Goal: Task Accomplishment & Management: Use online tool/utility

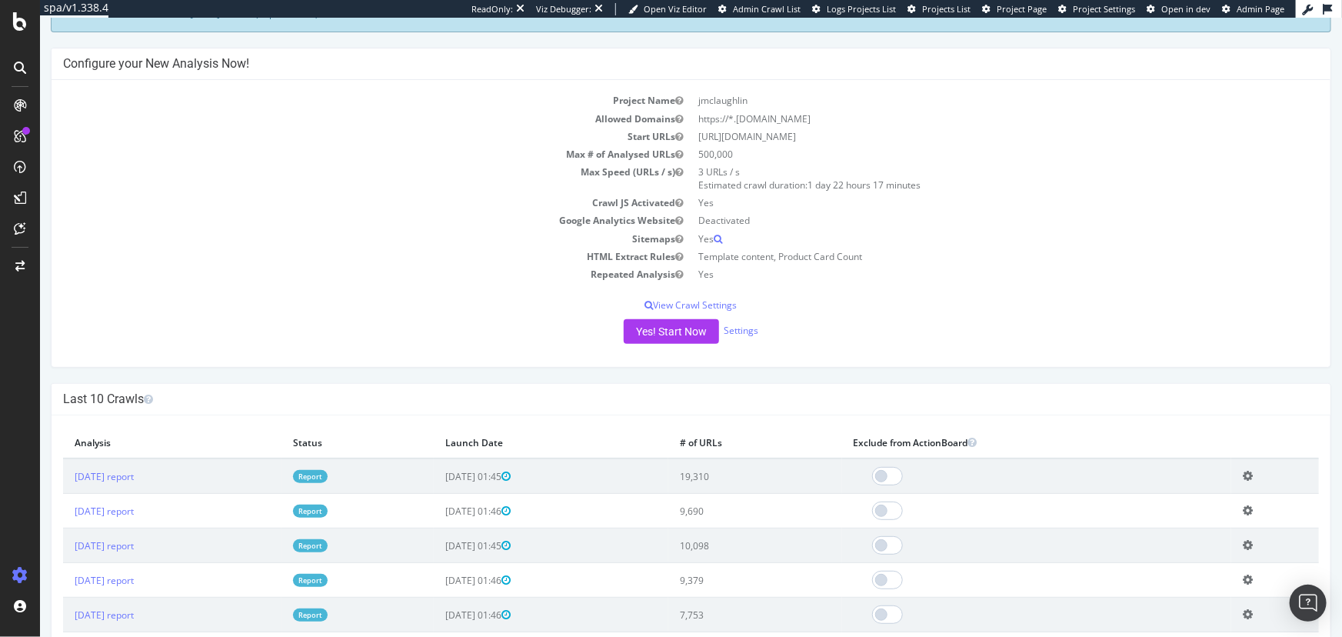
scroll to position [139, 0]
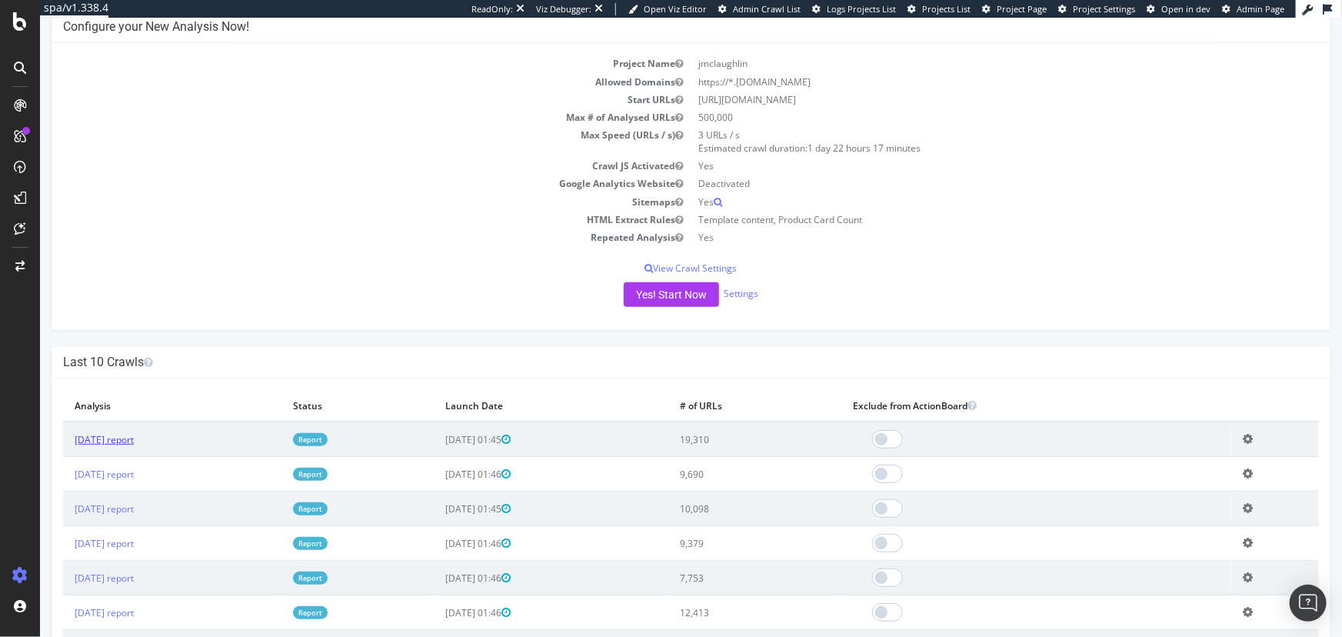
click at [129, 440] on link "[DATE] report" at bounding box center [103, 439] width 59 height 13
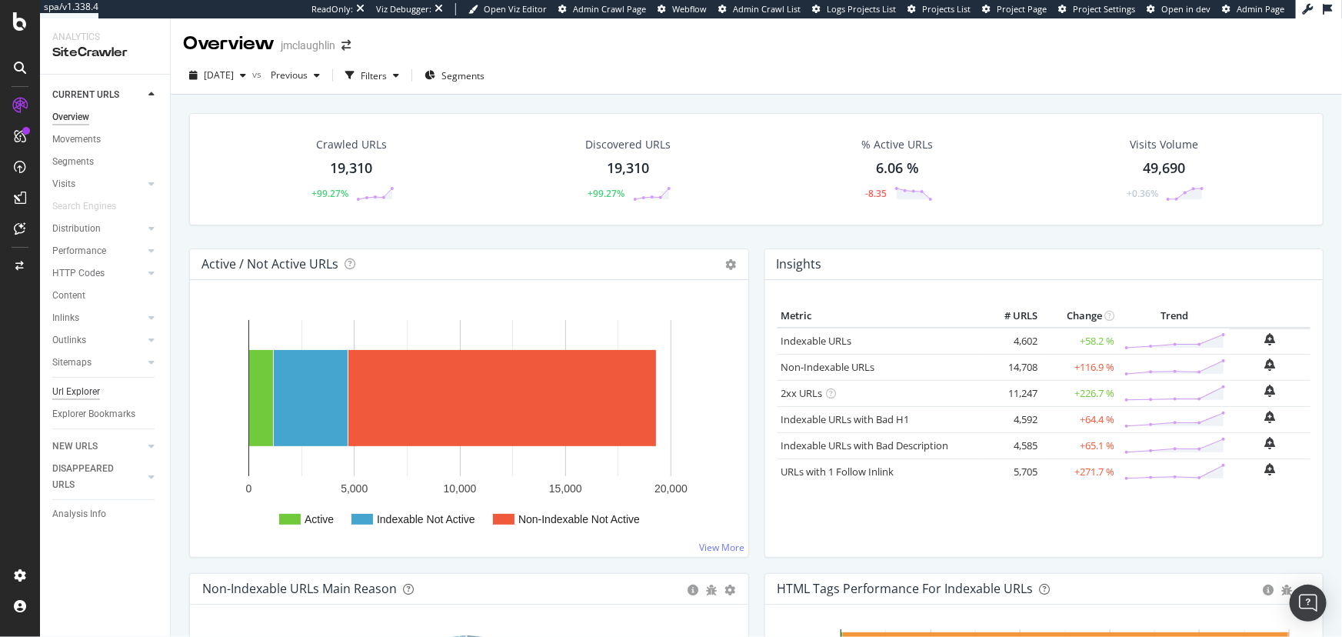
click at [86, 398] on div "Url Explorer" at bounding box center [76, 392] width 48 height 16
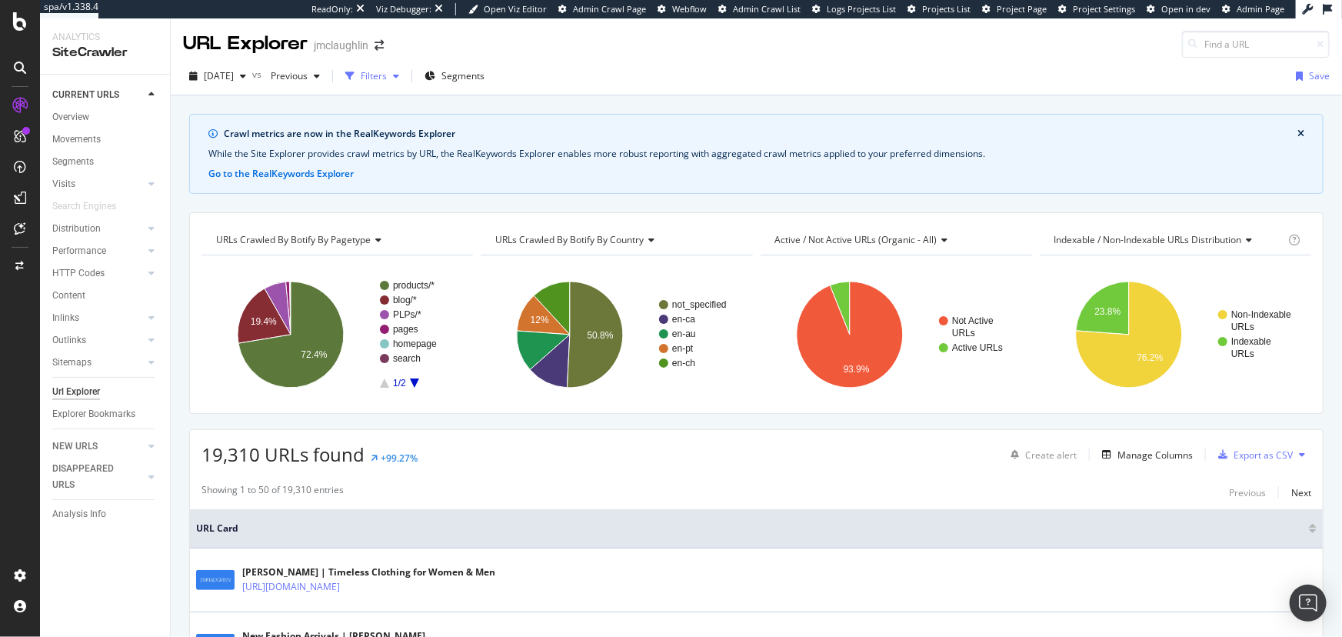
click at [387, 75] on div "Filters" at bounding box center [374, 75] width 26 height 13
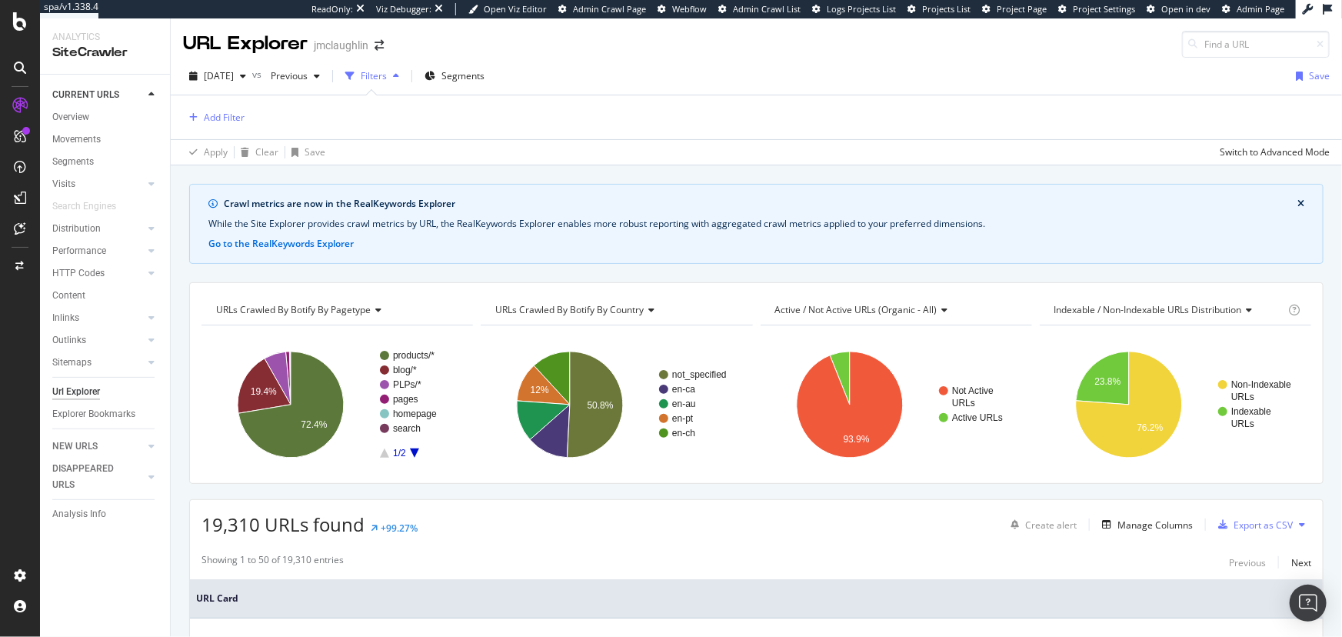
click at [221, 105] on div "Add Filter" at bounding box center [756, 117] width 1146 height 44
click at [218, 114] on div "Add Filter" at bounding box center [224, 117] width 41 height 13
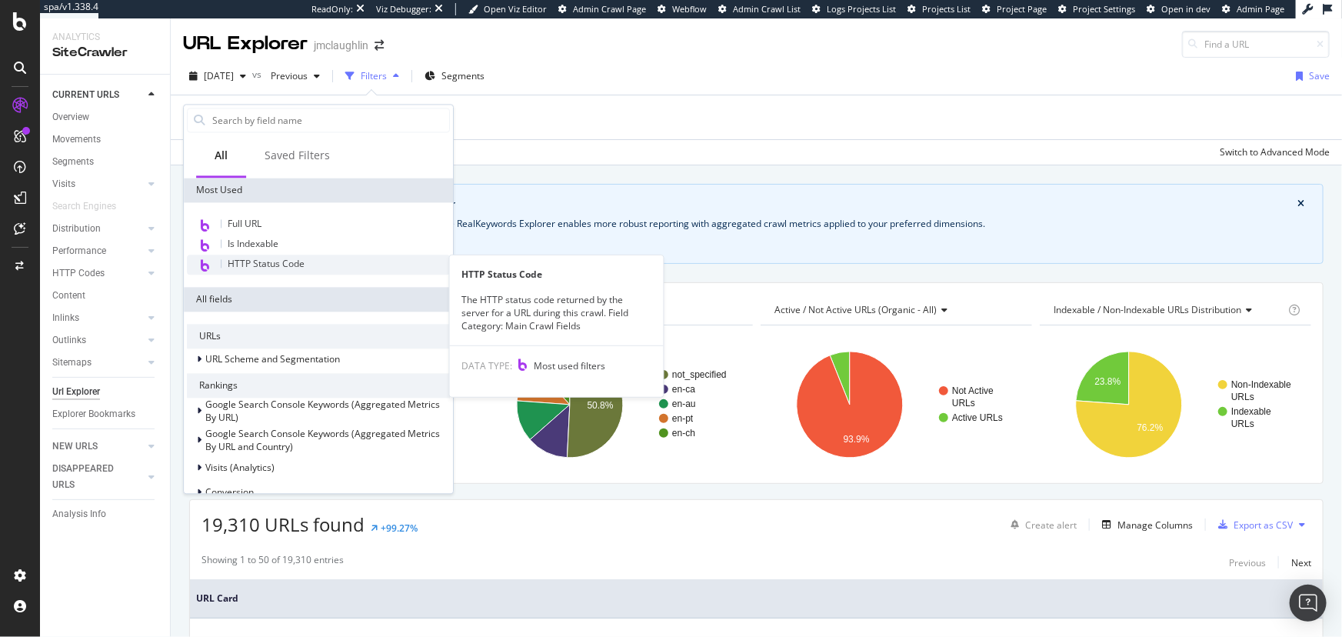
click at [265, 260] on span "HTTP Status Code" at bounding box center [266, 263] width 77 height 13
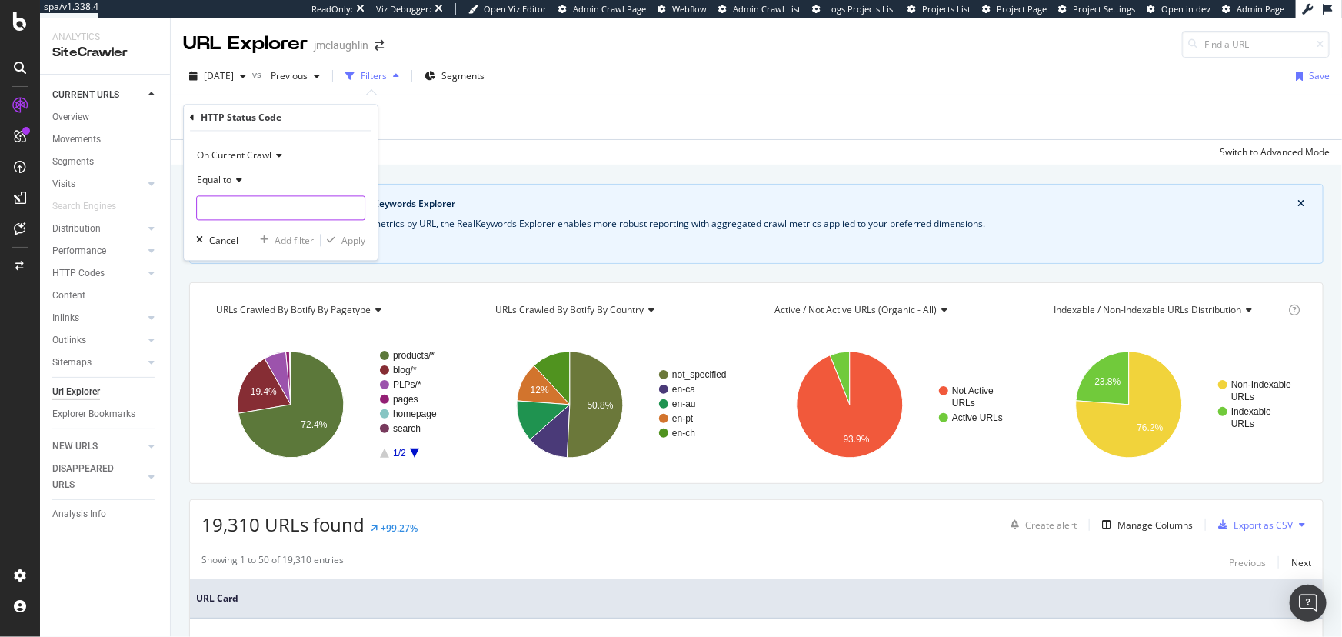
click at [259, 198] on input "number" at bounding box center [280, 208] width 169 height 25
click at [239, 245] on span "404" at bounding box center [257, 244] width 113 height 13
type input "404"
click at [329, 242] on icon "button" at bounding box center [331, 240] width 8 height 9
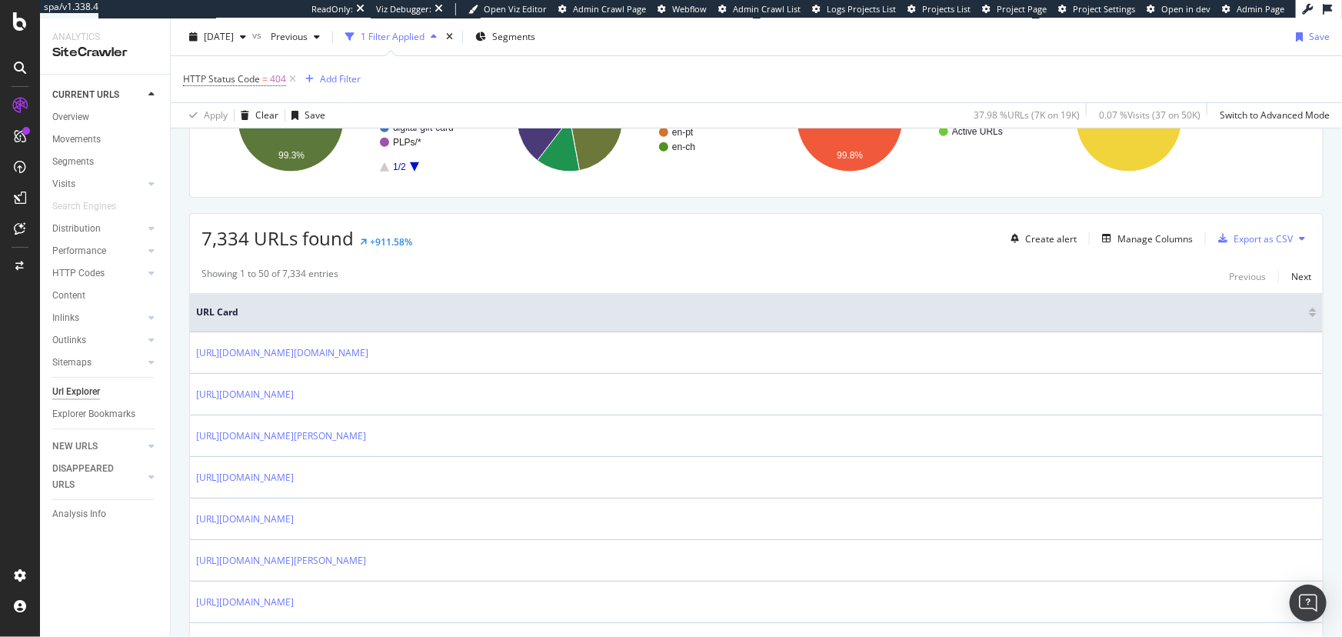
scroll to position [358, 0]
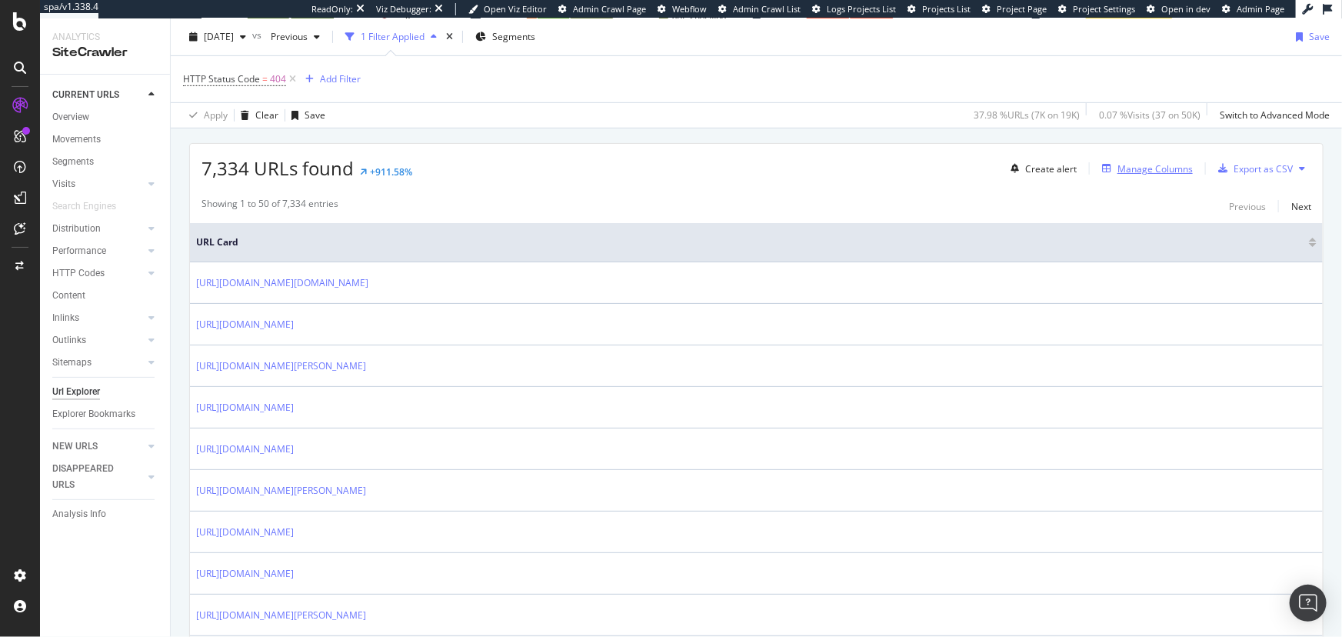
click at [1169, 175] on div "Manage Columns" at bounding box center [1144, 168] width 97 height 17
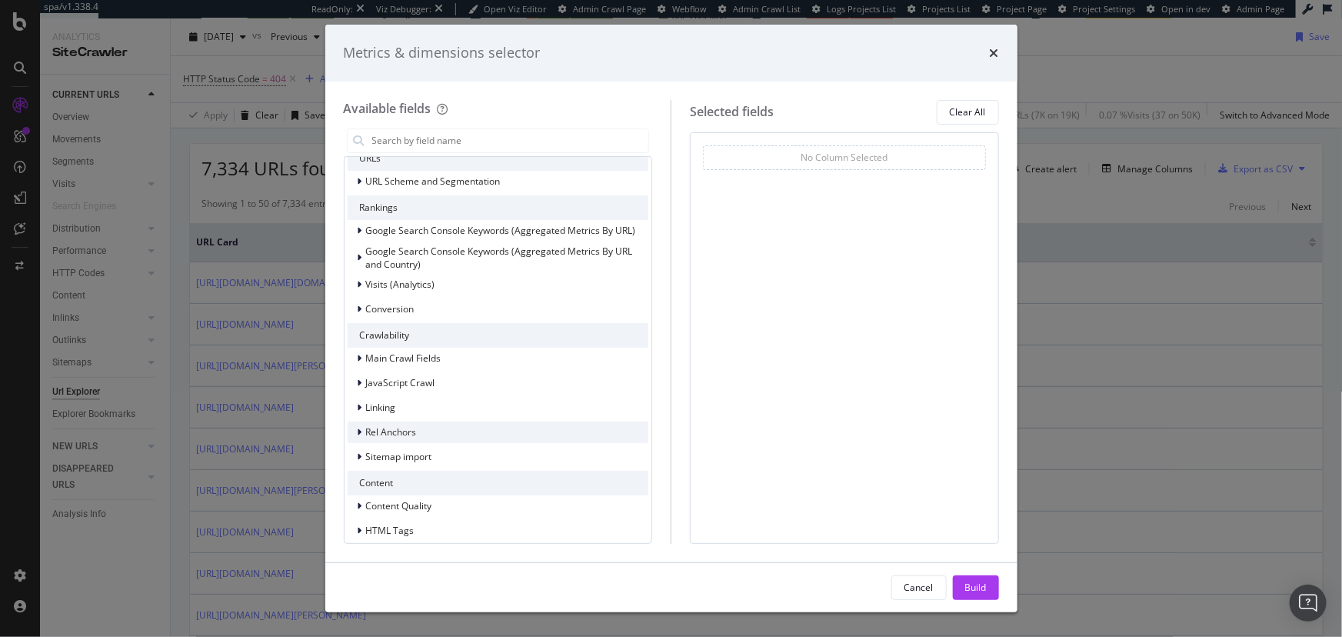
scroll to position [69, 0]
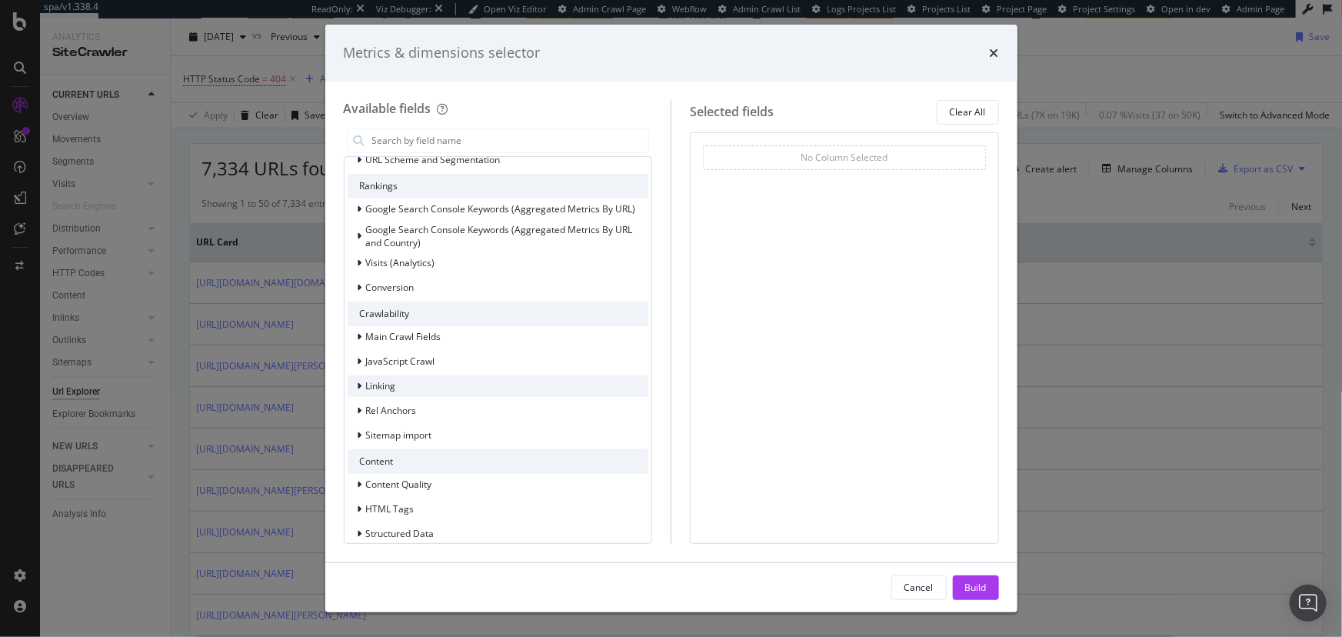
click at [507, 379] on div "Linking" at bounding box center [498, 386] width 301 height 22
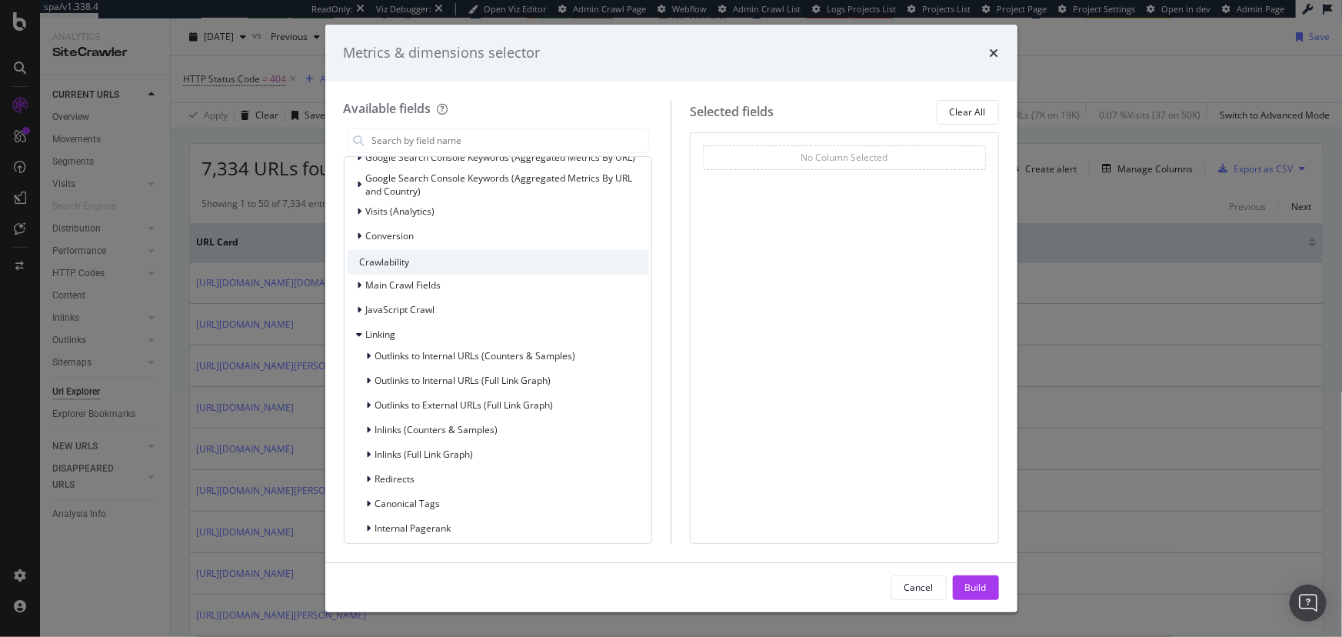
scroll to position [139, 0]
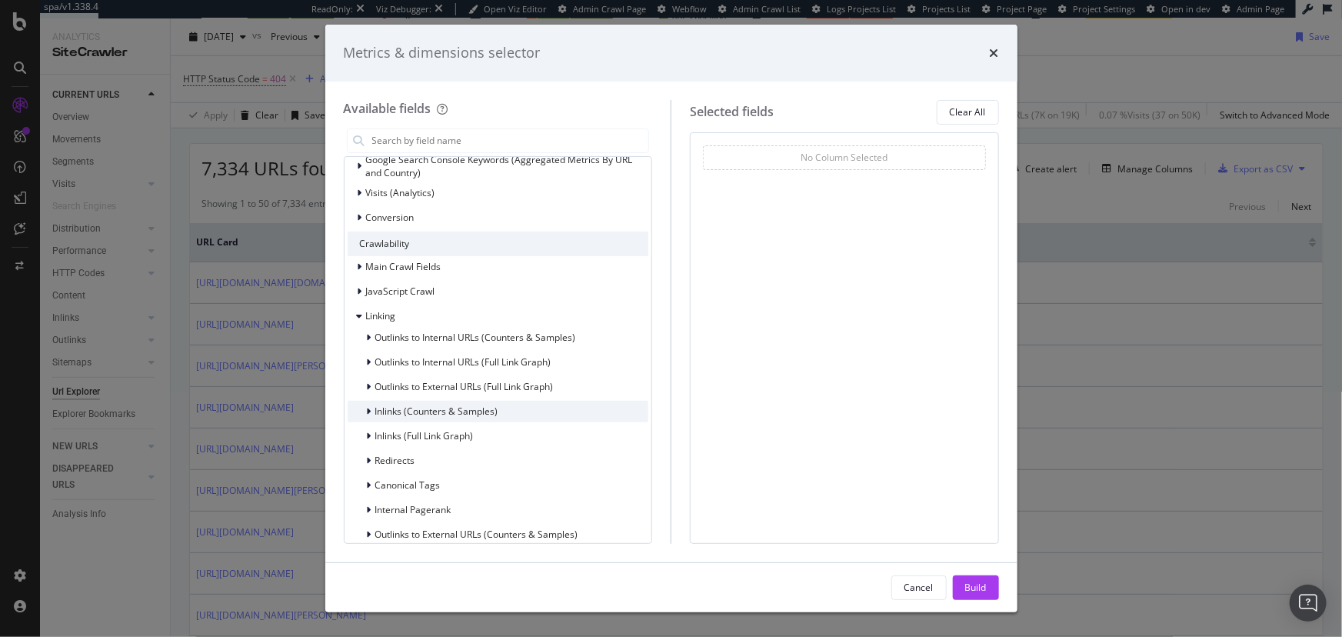
click at [530, 415] on div "Inlinks (Counters & Samples)" at bounding box center [498, 412] width 301 height 22
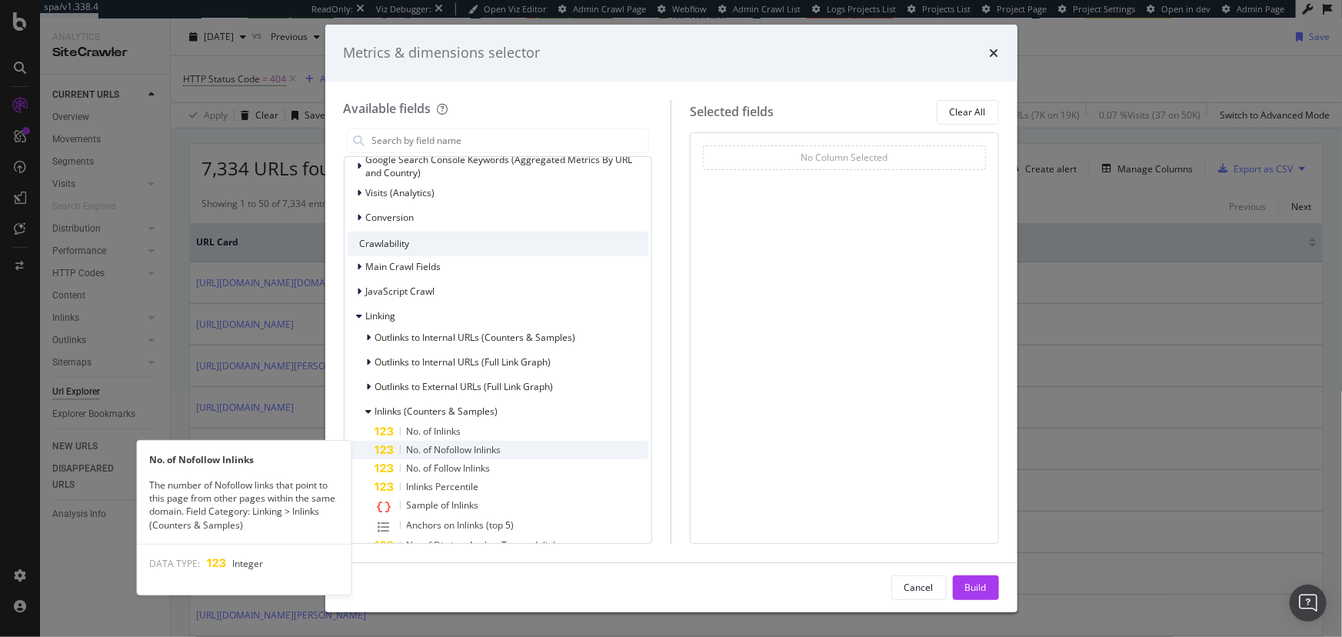
scroll to position [209, 0]
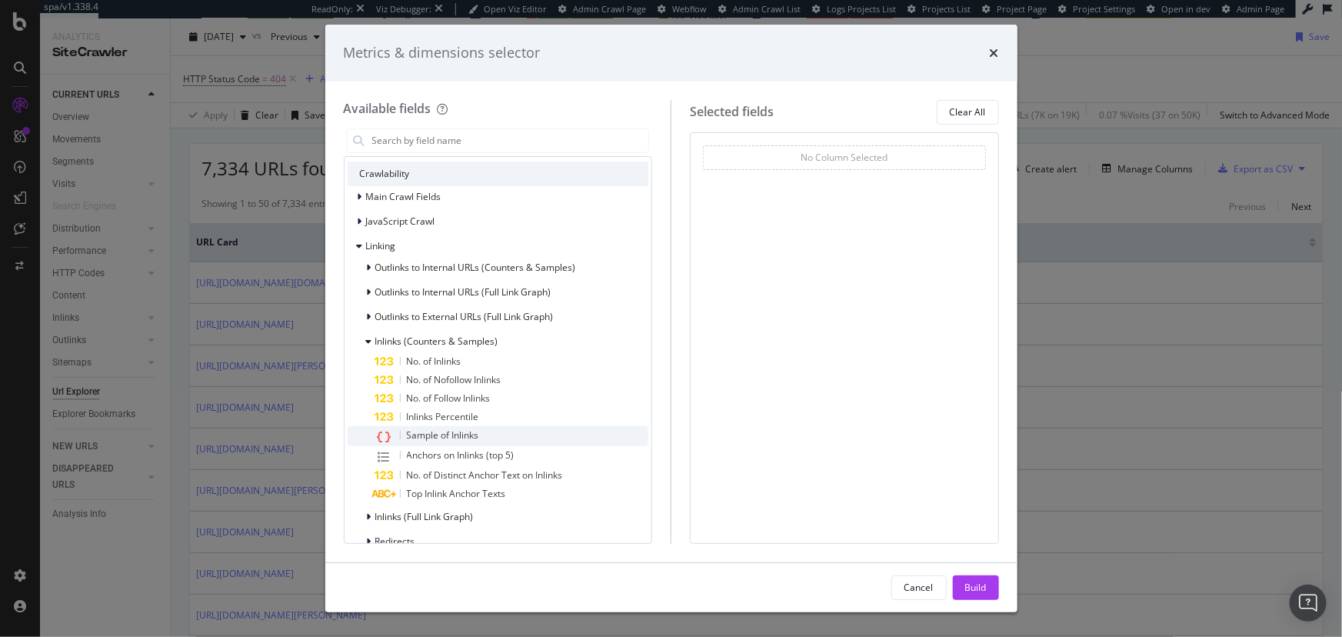
click at [522, 433] on div "Sample of Inlinks" at bounding box center [512, 436] width 274 height 20
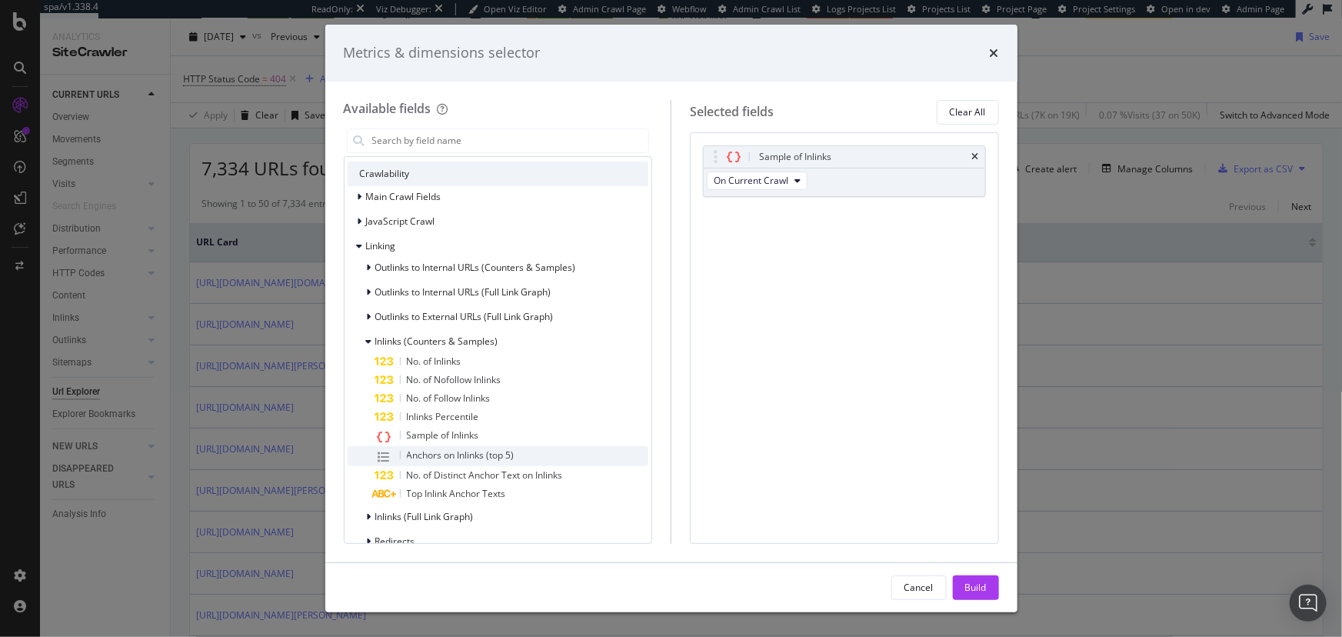
click at [492, 452] on span "Anchors on Inlinks (top 5)" at bounding box center [461, 454] width 108 height 13
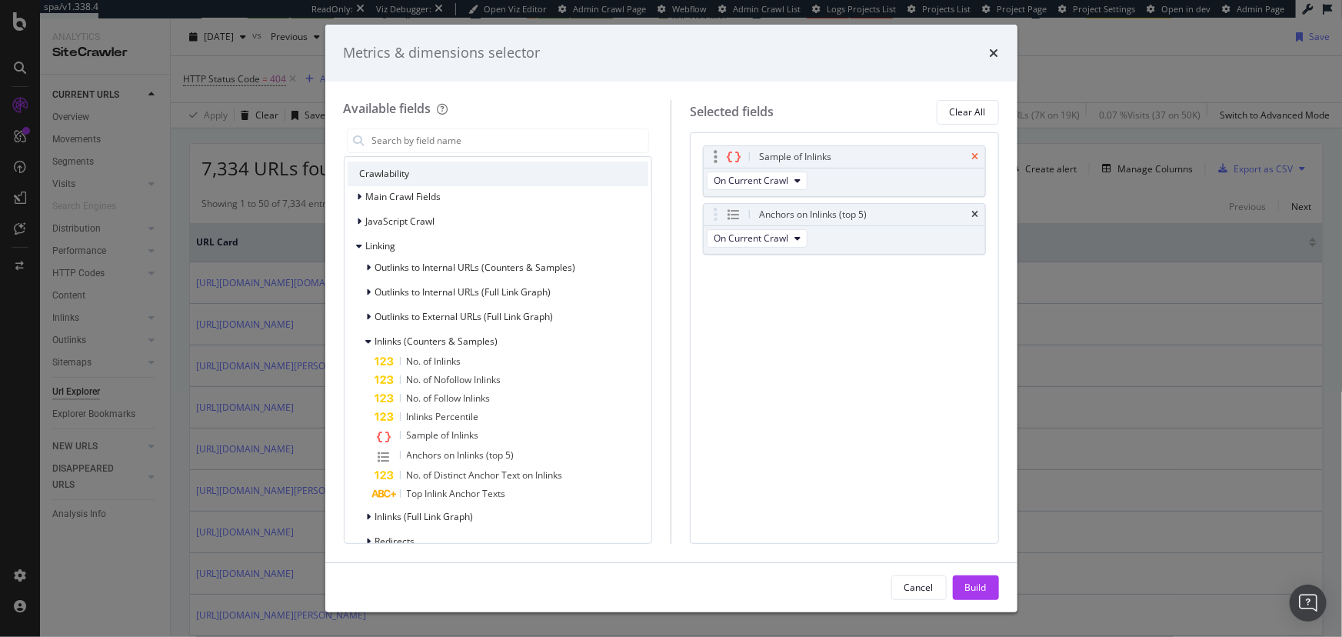
click at [977, 155] on icon "times" at bounding box center [975, 156] width 7 height 9
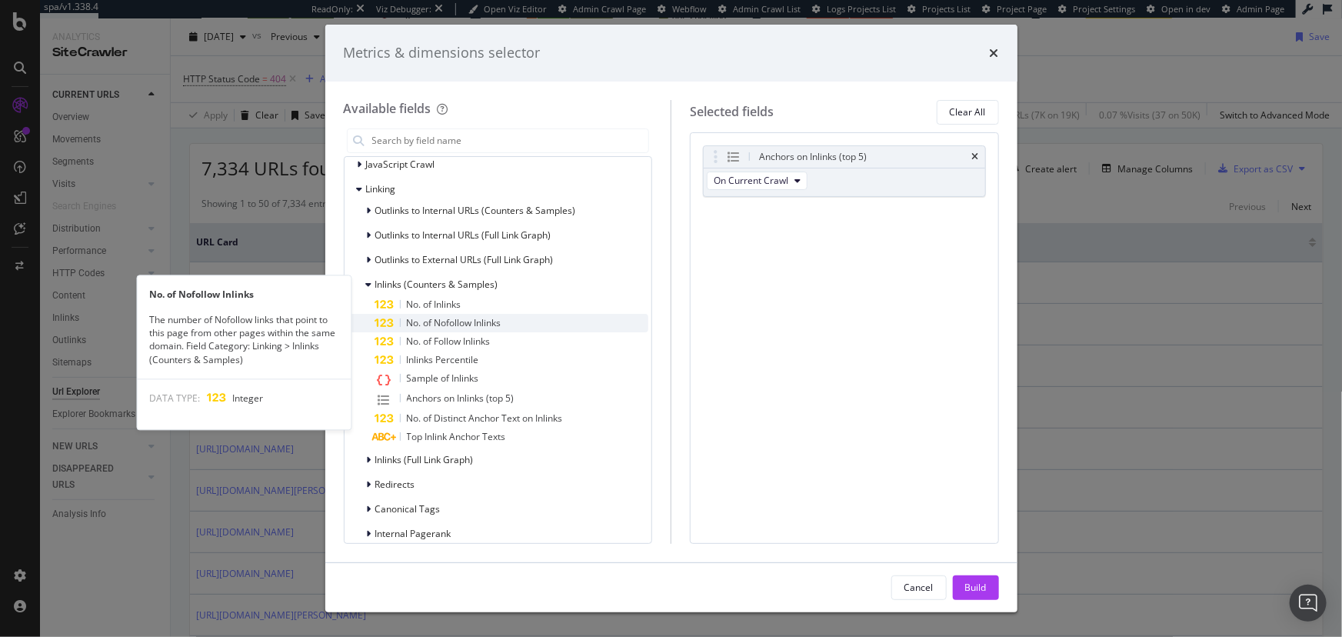
scroll to position [419, 0]
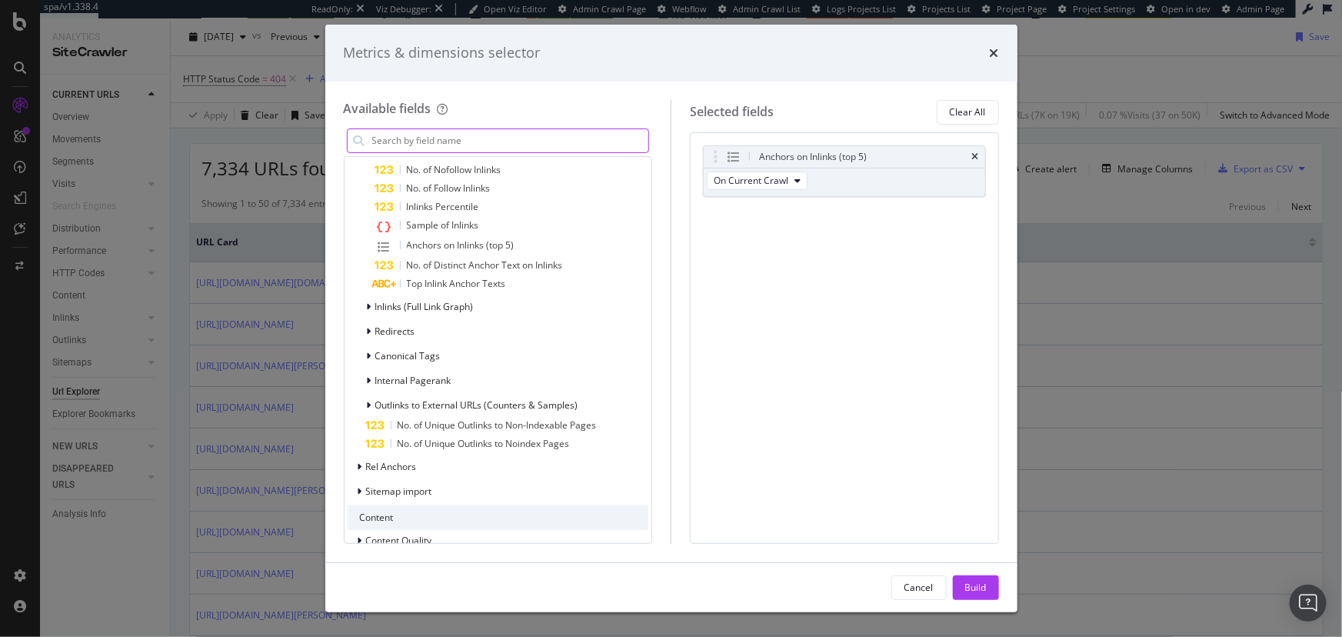
click at [527, 138] on input "modal" at bounding box center [510, 140] width 278 height 23
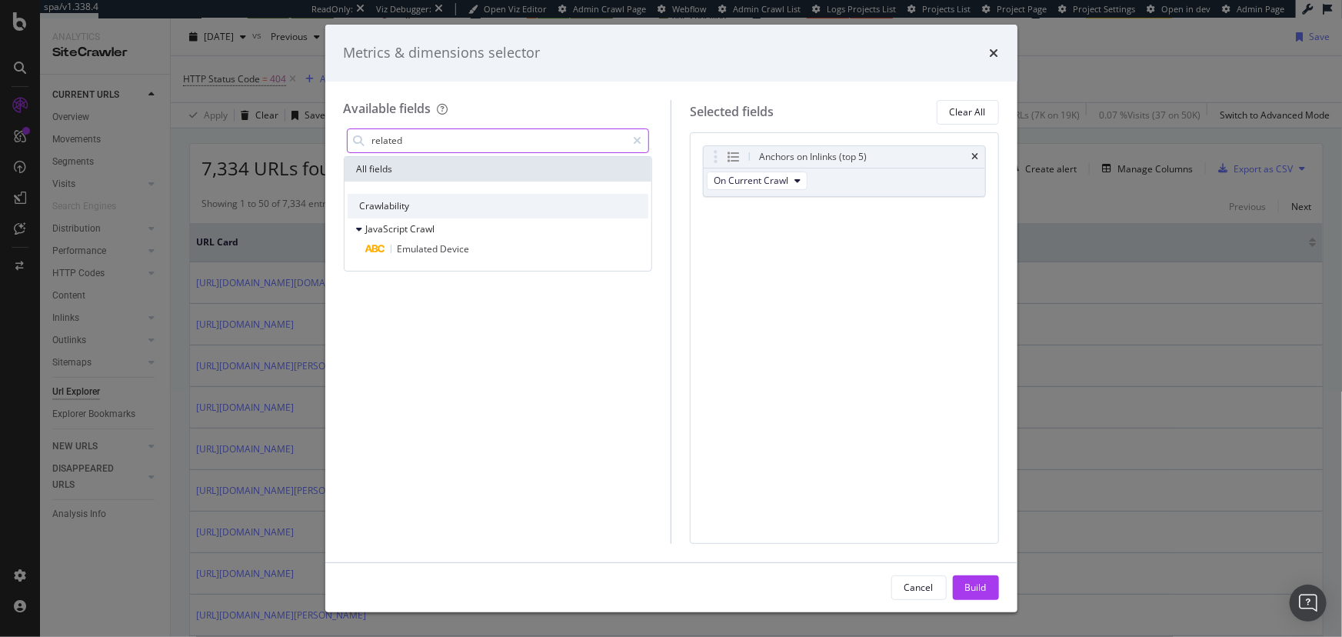
scroll to position [0, 0]
type input "r"
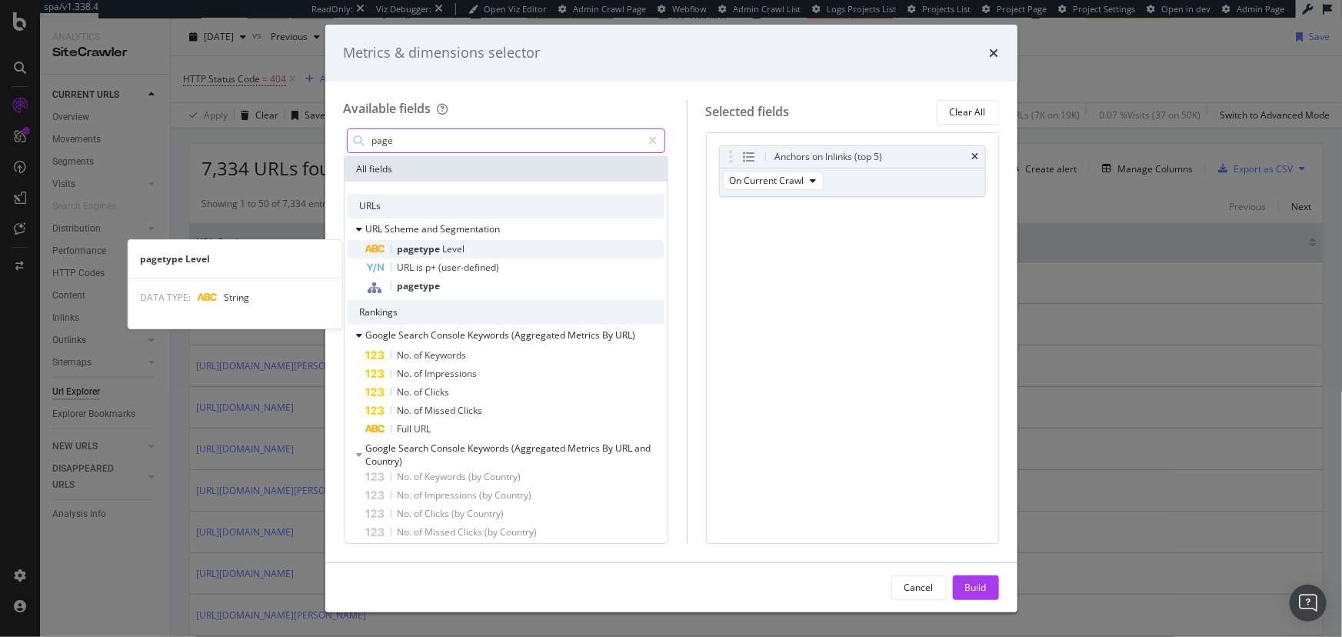
type input "page"
click at [477, 254] on div "pagetype Level" at bounding box center [515, 249] width 298 height 18
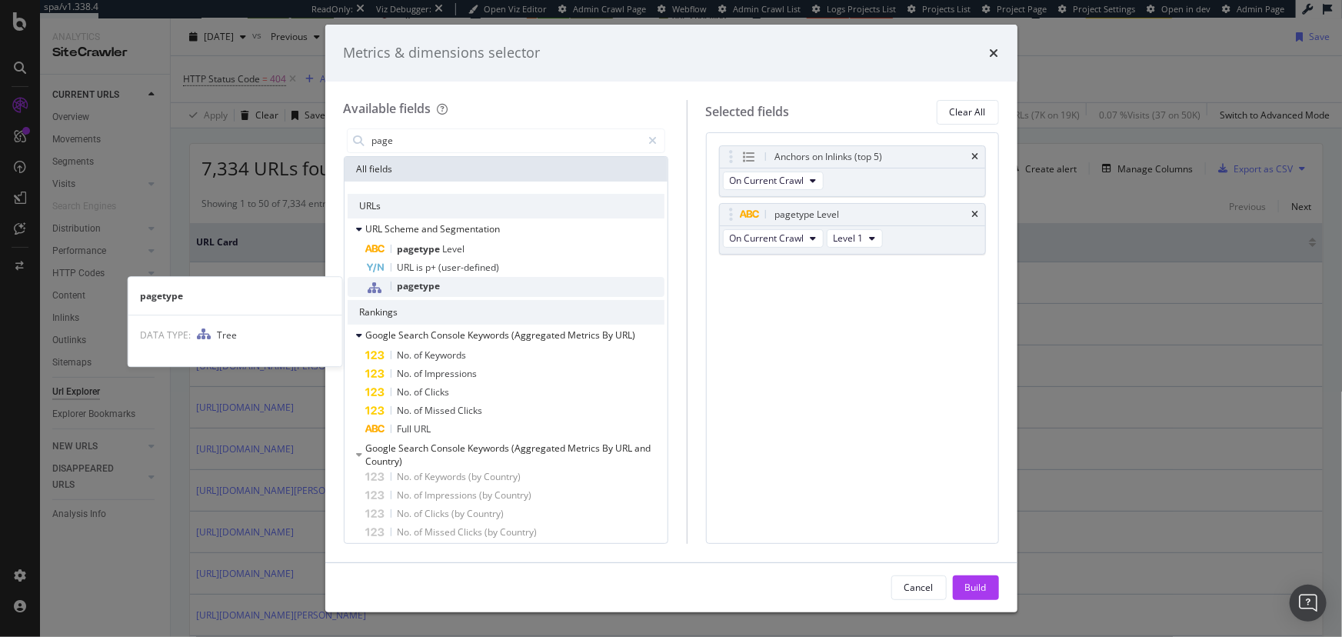
click at [462, 285] on div "pagetype" at bounding box center [515, 287] width 298 height 20
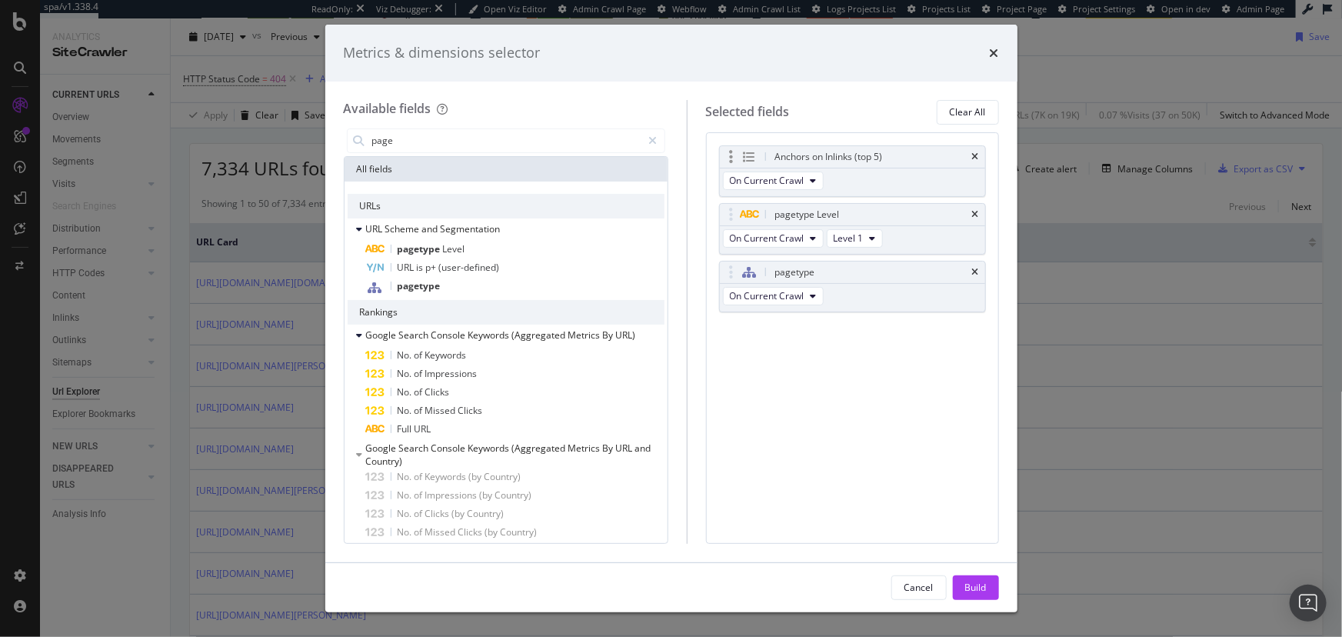
click at [969, 159] on div "Anchors on Inlinks (top 5)" at bounding box center [852, 157] width 265 height 22
click at [975, 154] on icon "times" at bounding box center [975, 156] width 7 height 9
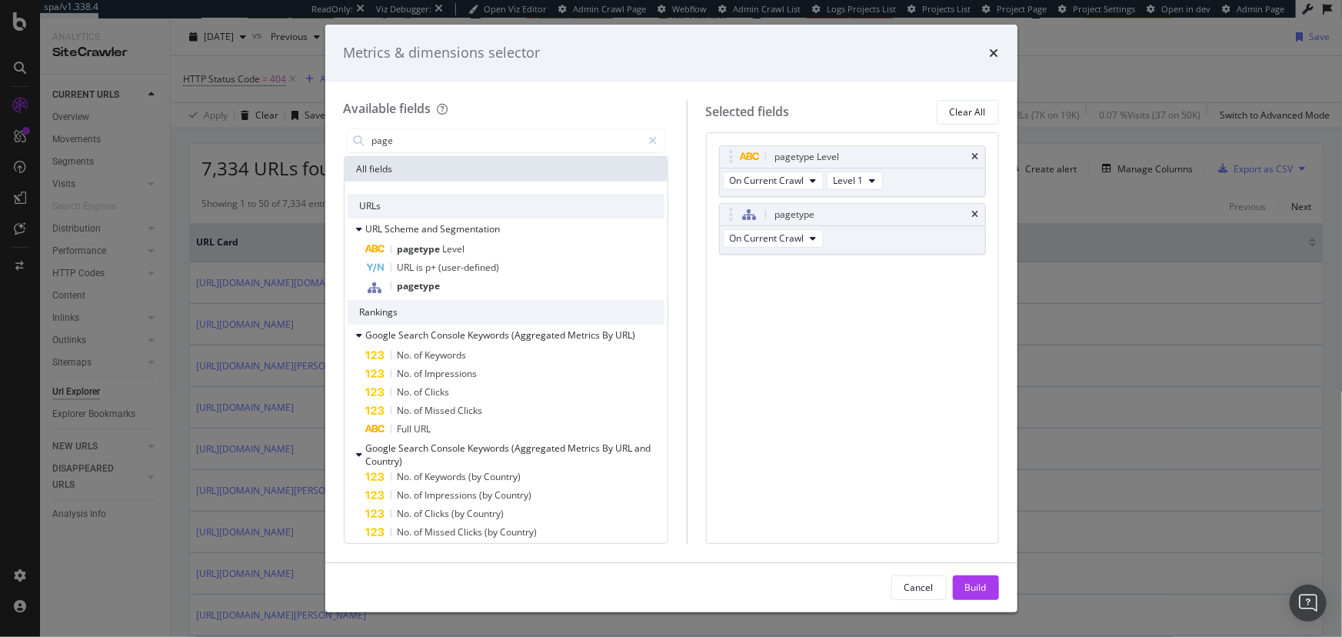
click at [963, 590] on button "Build" at bounding box center [976, 587] width 46 height 25
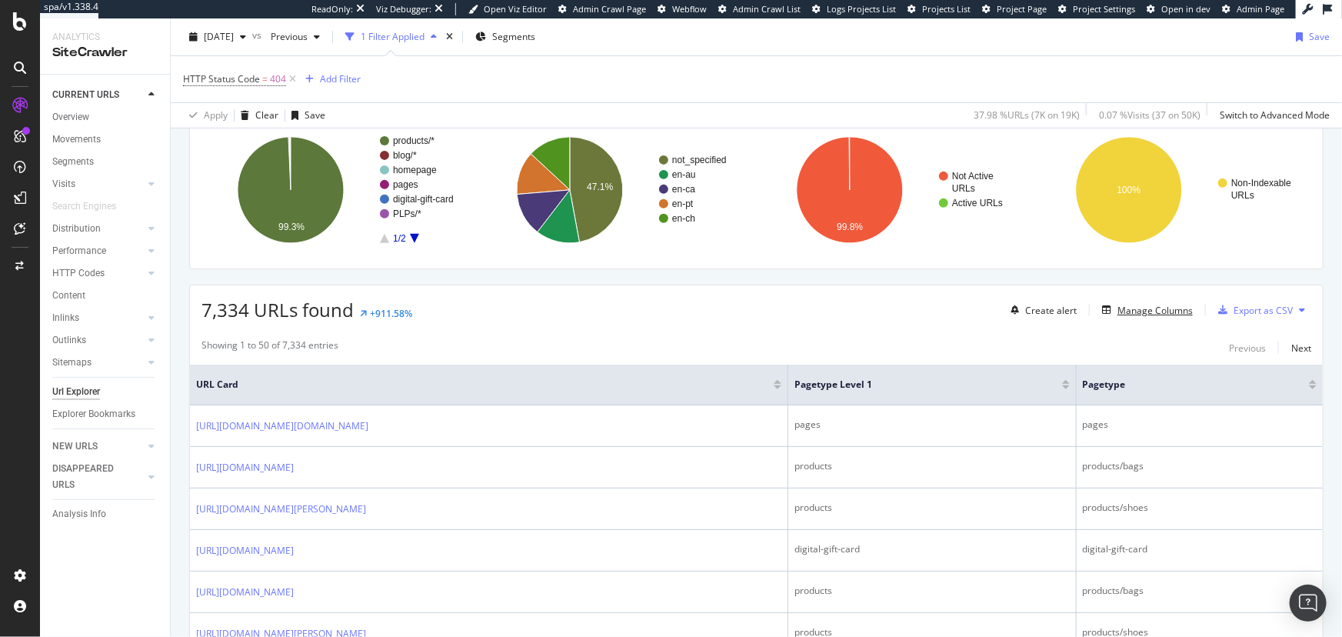
scroll to position [288, 0]
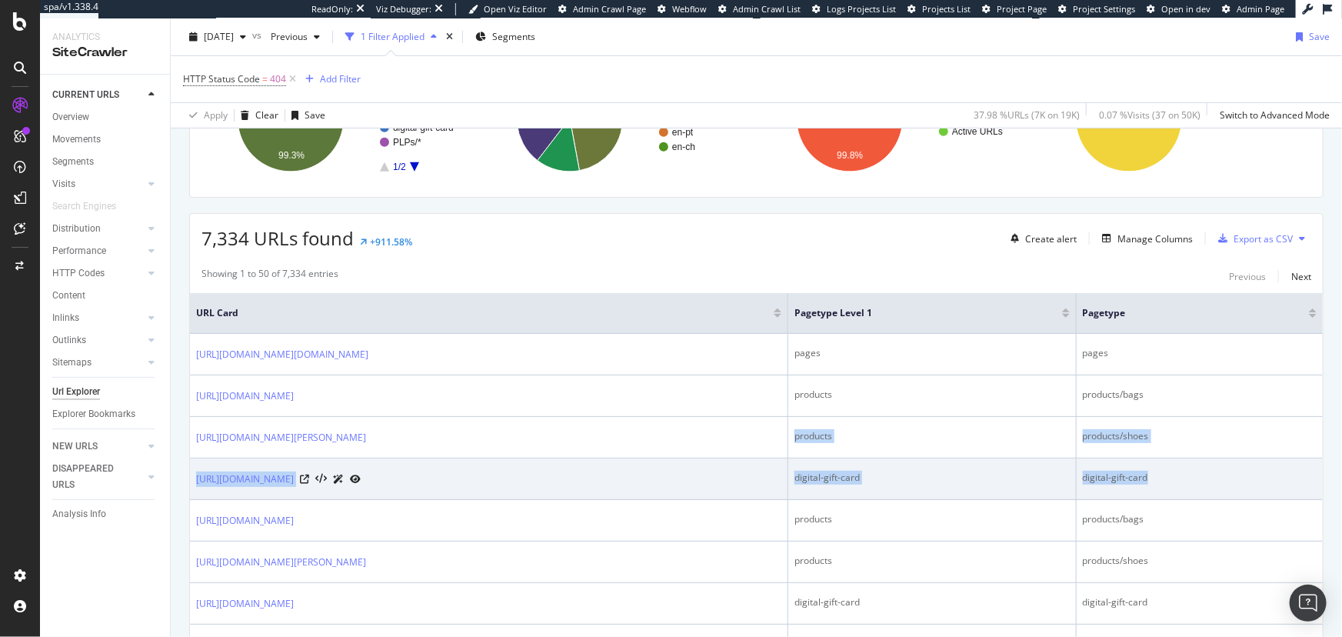
drag, startPoint x: 694, startPoint y: 431, endPoint x: 1281, endPoint y: 460, distance: 588.2
click at [1281, 460] on td "digital-gift-card" at bounding box center [1200, 479] width 246 height 42
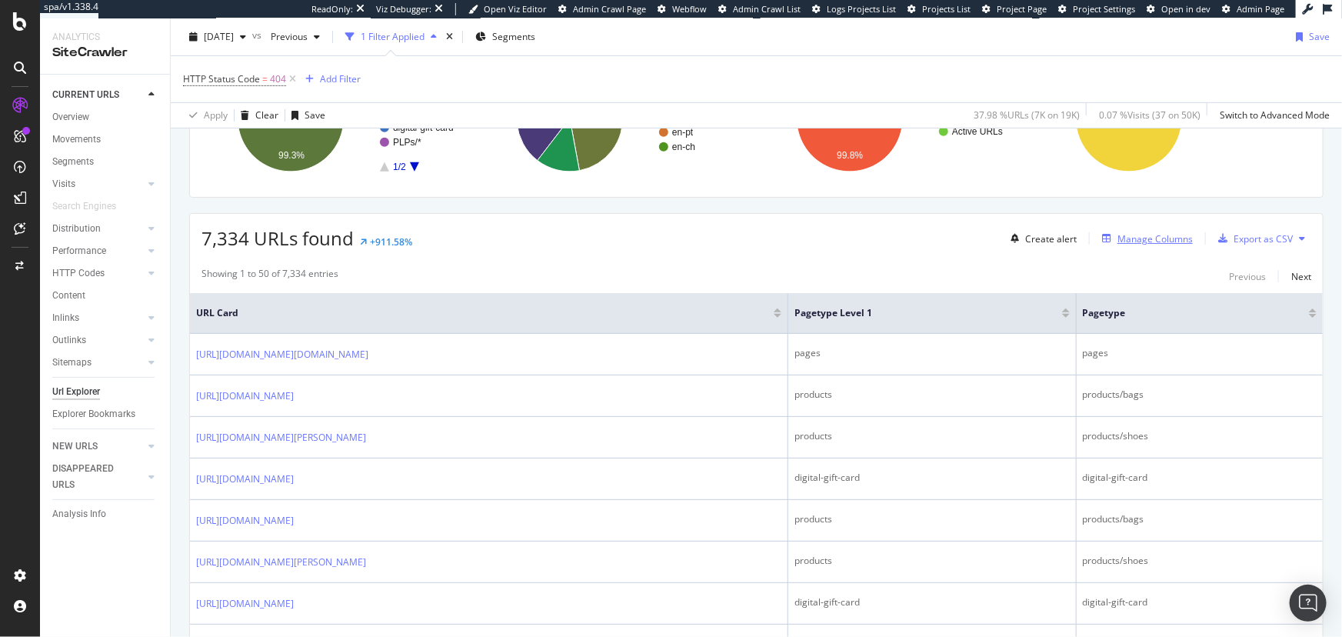
click at [1133, 235] on div "Manage Columns" at bounding box center [1154, 238] width 75 height 13
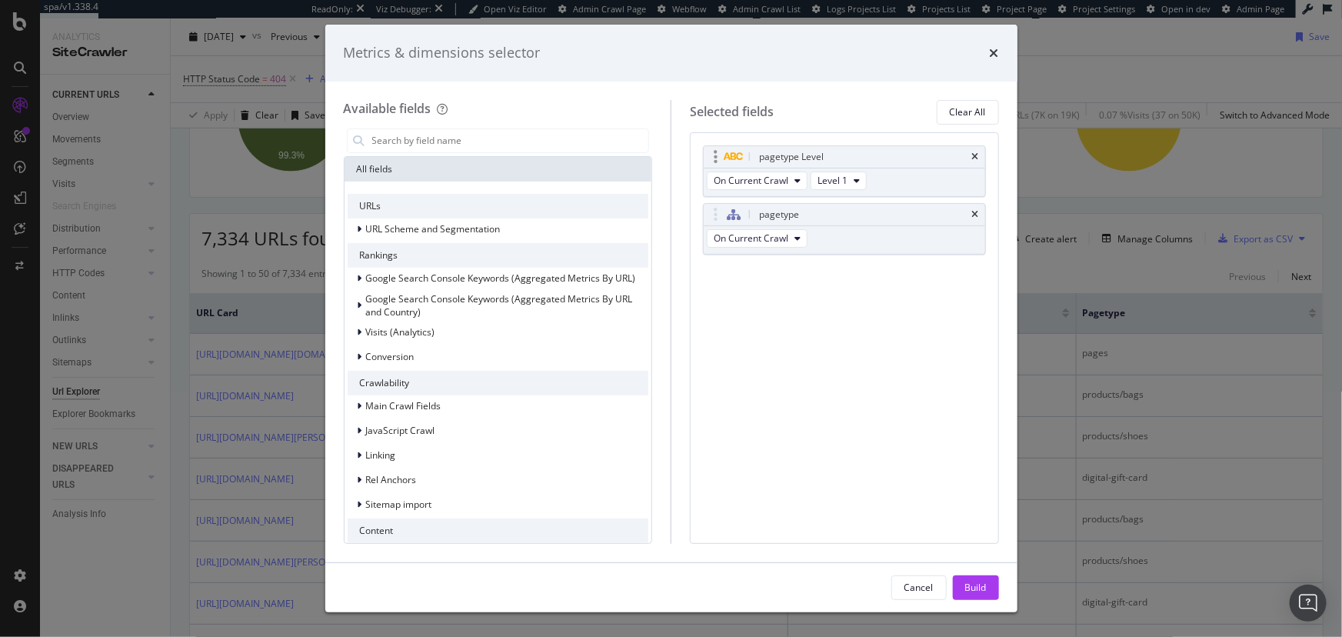
click at [970, 159] on div "pagetype Level" at bounding box center [844, 157] width 281 height 22
click at [973, 155] on icon "times" at bounding box center [975, 156] width 7 height 9
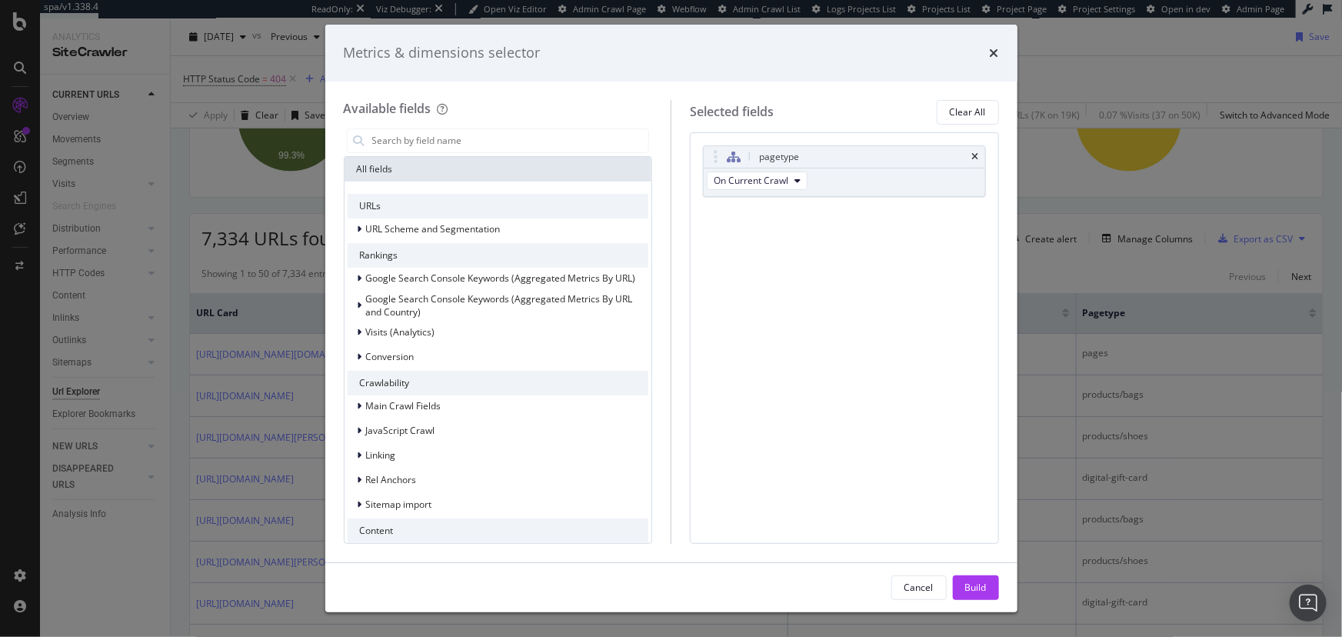
click at [976, 592] on div "Build" at bounding box center [976, 587] width 22 height 13
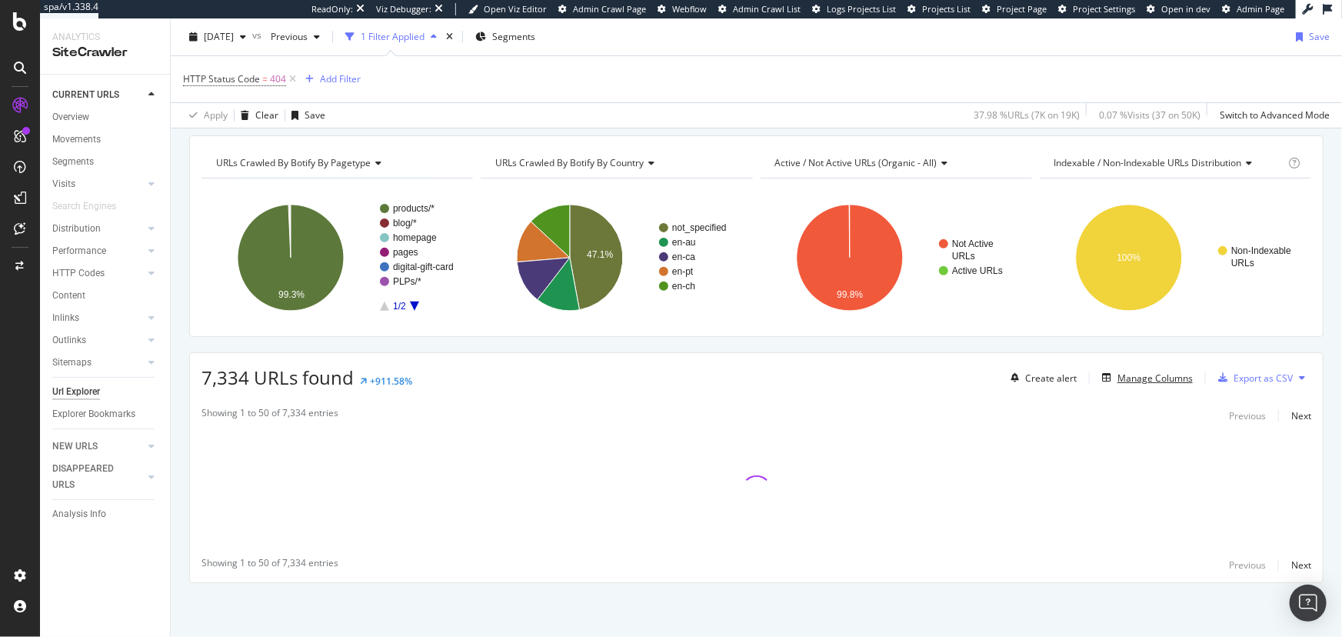
scroll to position [148, 0]
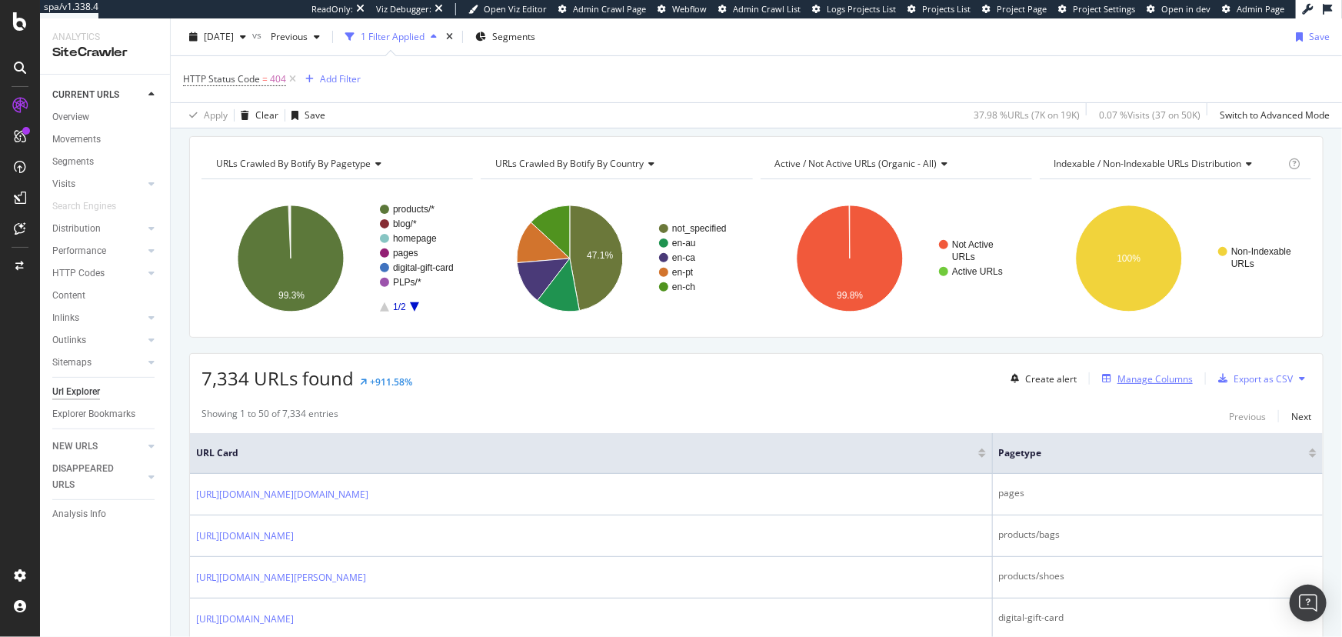
click at [1152, 372] on div "Manage Columns" at bounding box center [1154, 378] width 75 height 13
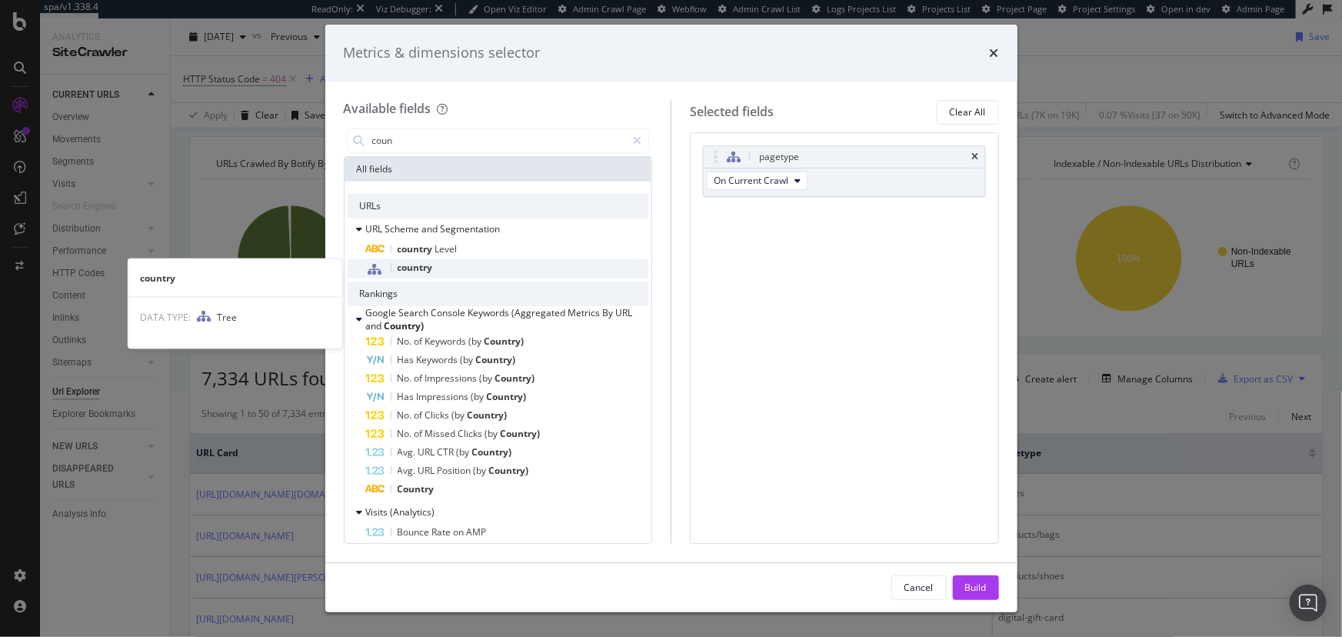
type input "coun"
click at [499, 261] on div "country" at bounding box center [507, 268] width 283 height 20
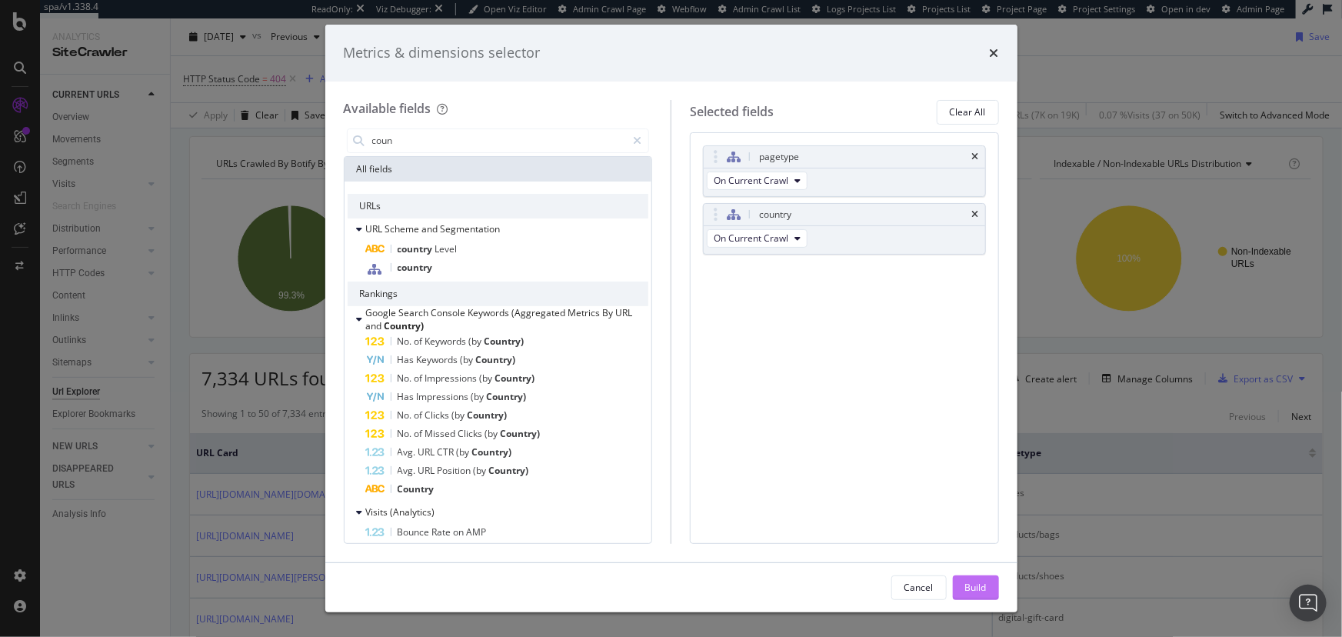
click at [995, 591] on button "Build" at bounding box center [976, 587] width 46 height 25
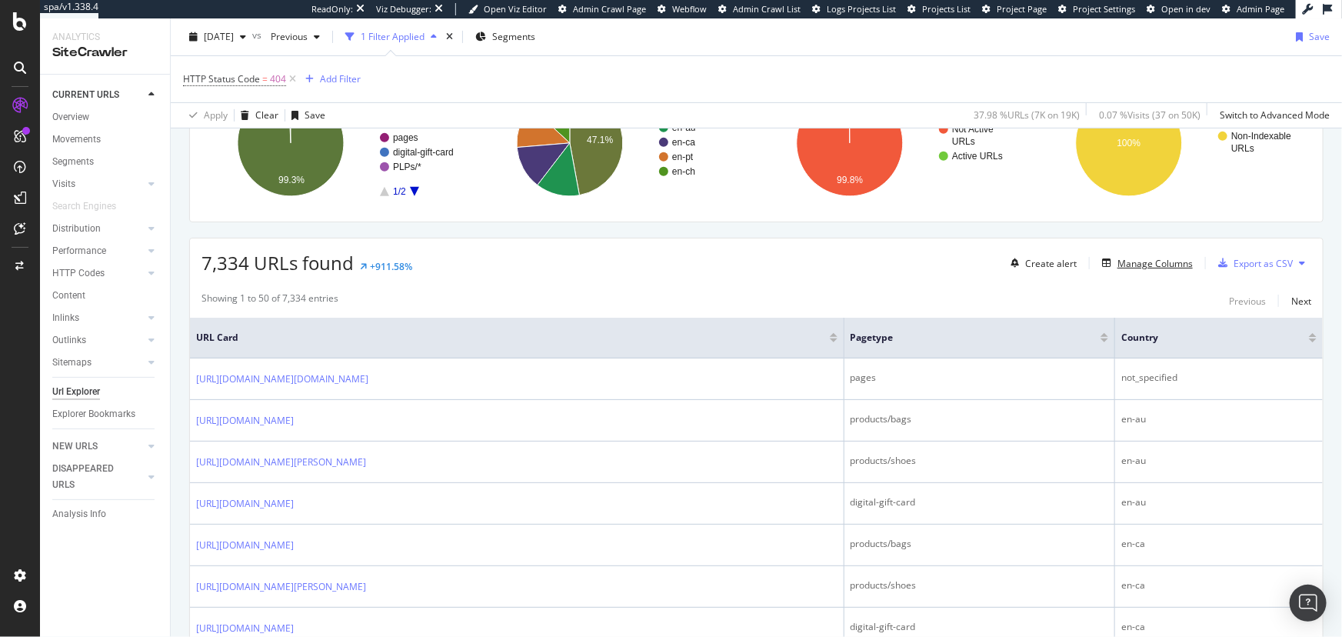
scroll to position [288, 0]
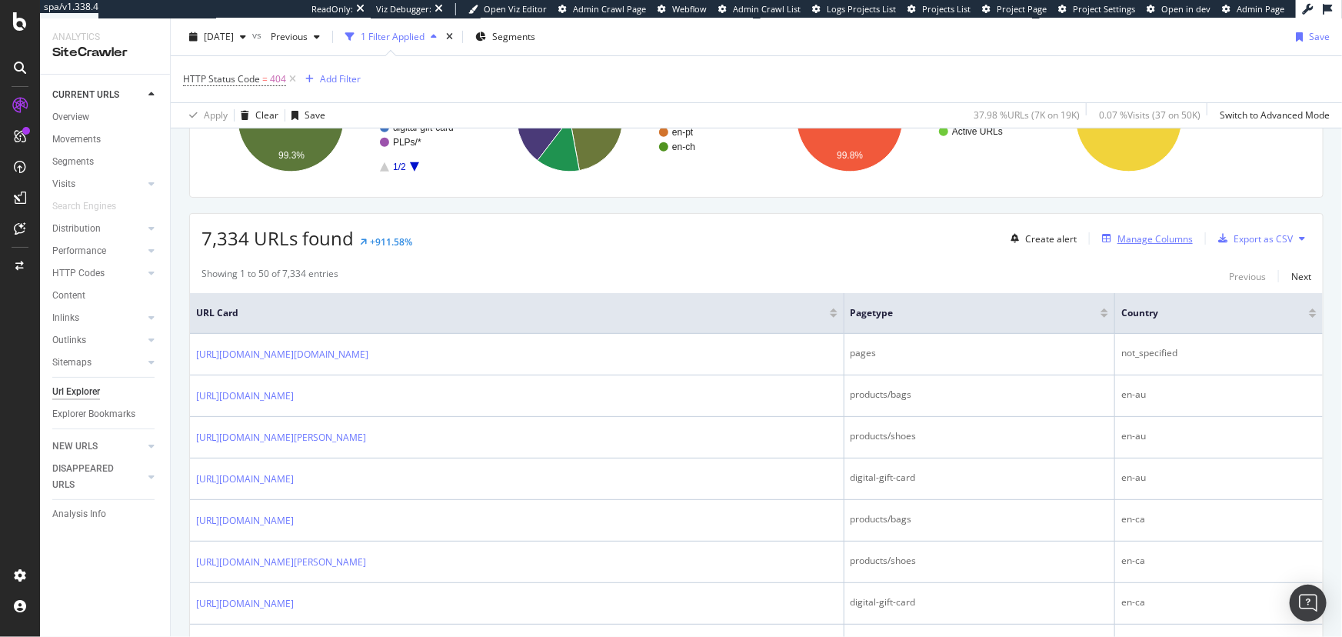
click at [1130, 230] on div "Manage Columns" at bounding box center [1144, 238] width 97 height 17
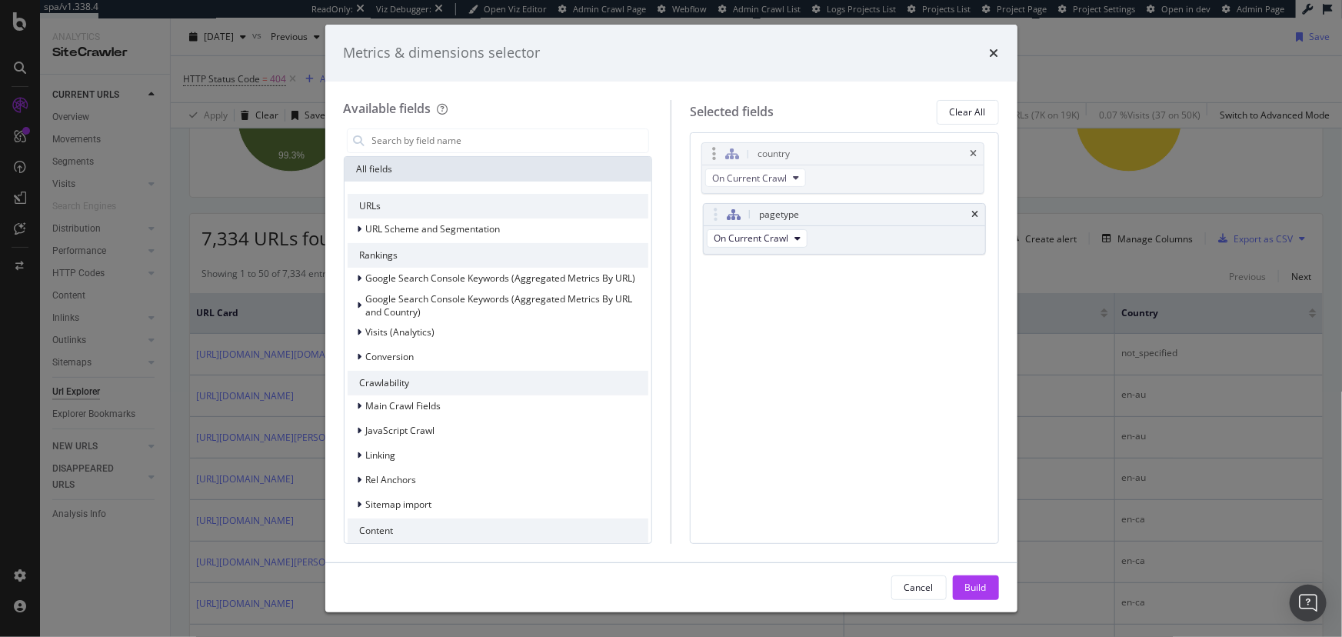
drag, startPoint x: 914, startPoint y: 224, endPoint x: 913, endPoint y: 163, distance: 60.8
click at [913, 163] on body "spa/v1.338.4 ReadOnly: Viz Debugger: Open Viz Editor Admin Crawl Page Webflow A…" at bounding box center [671, 318] width 1342 height 637
click at [957, 585] on button "Build" at bounding box center [976, 587] width 46 height 25
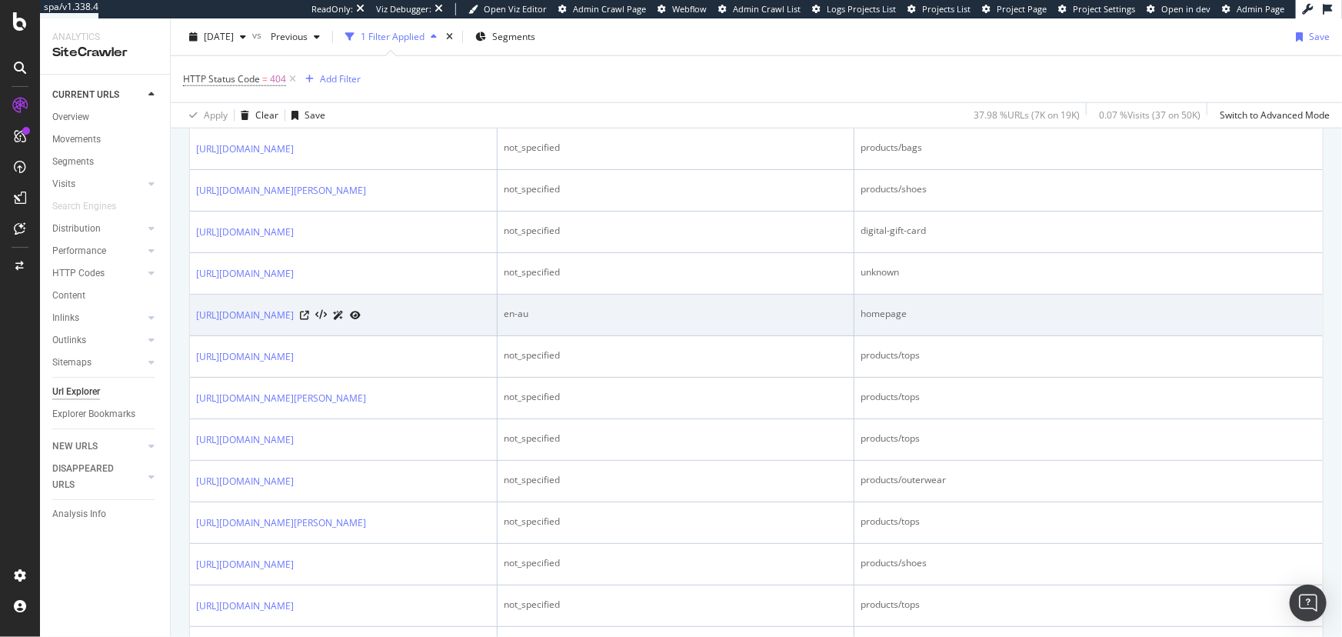
scroll to position [769, 0]
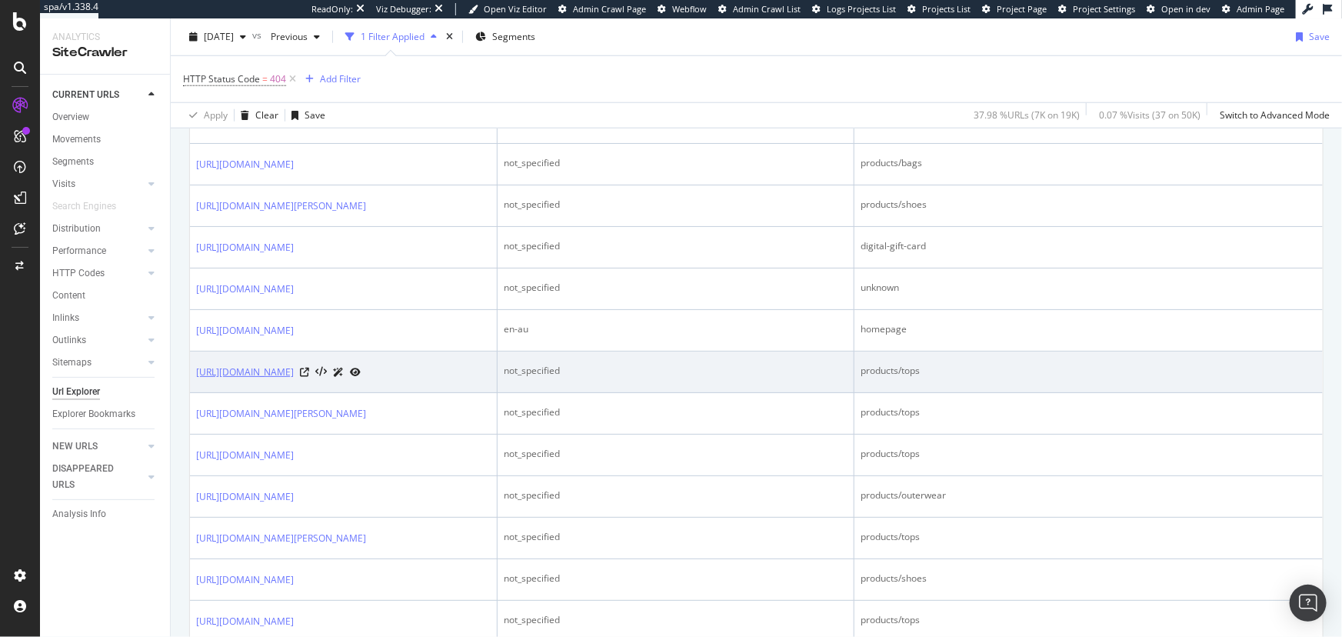
click at [294, 380] on link "[URL][DOMAIN_NAME]" at bounding box center [245, 371] width 98 height 15
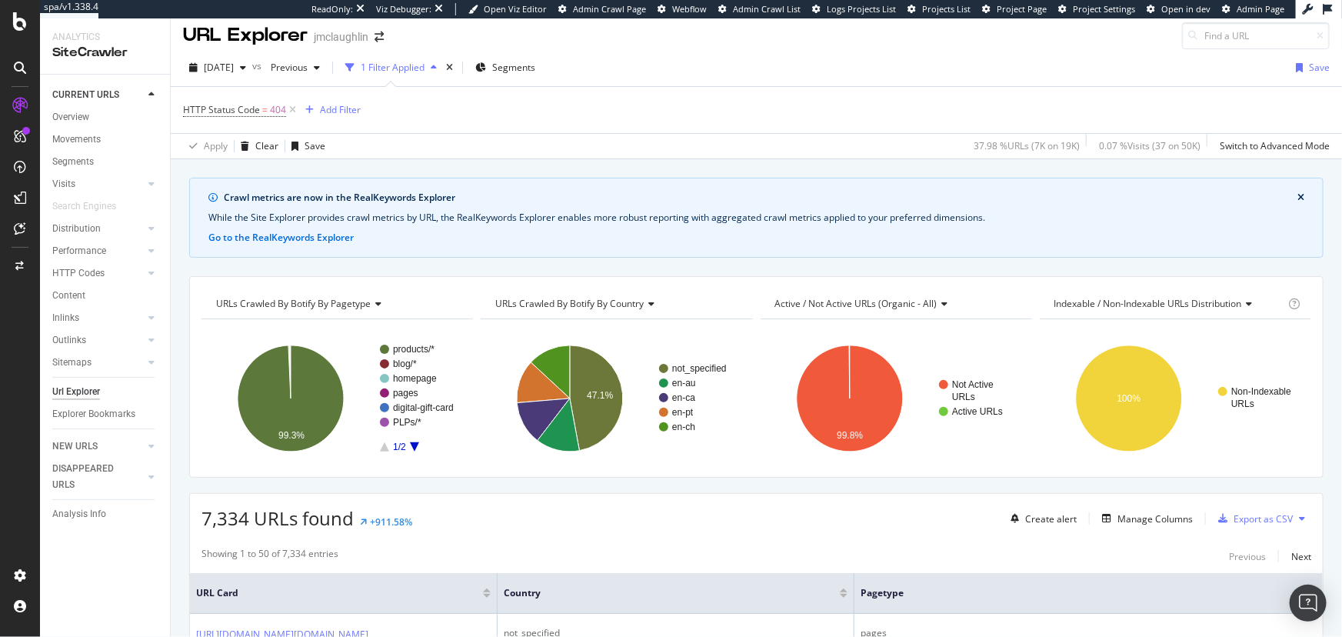
scroll to position [0, 0]
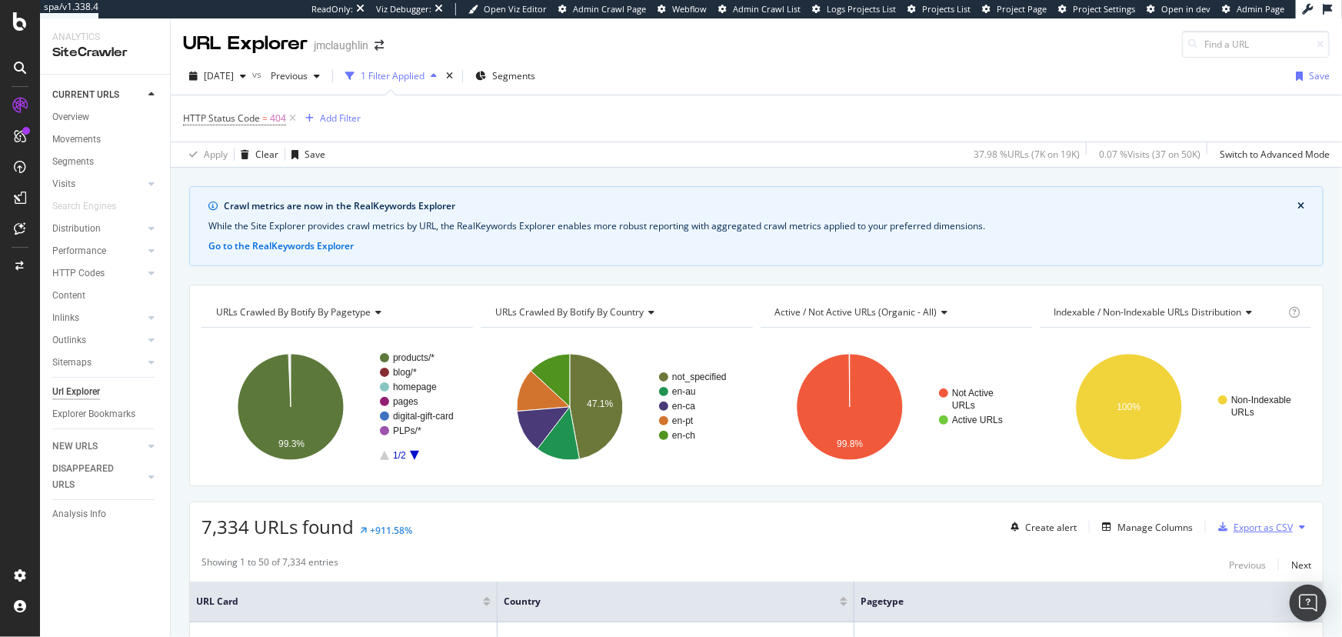
click at [1220, 530] on div "button" at bounding box center [1223, 526] width 22 height 9
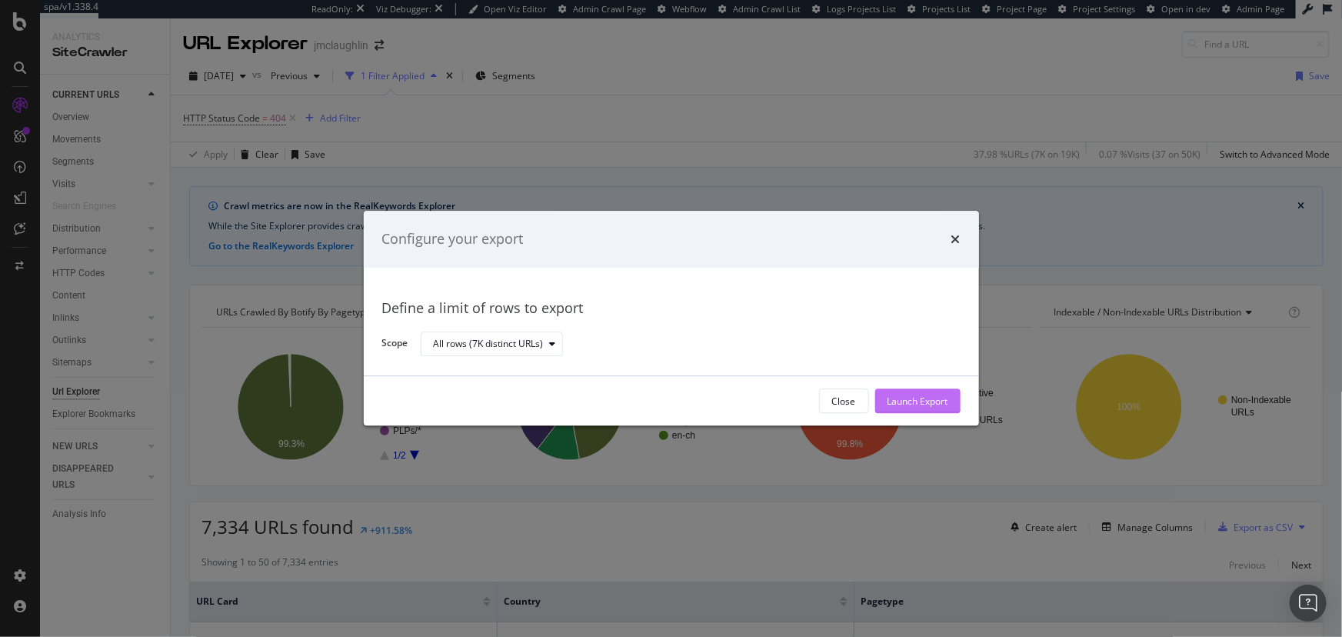
click at [919, 389] on button "Launch Export" at bounding box center [917, 401] width 85 height 25
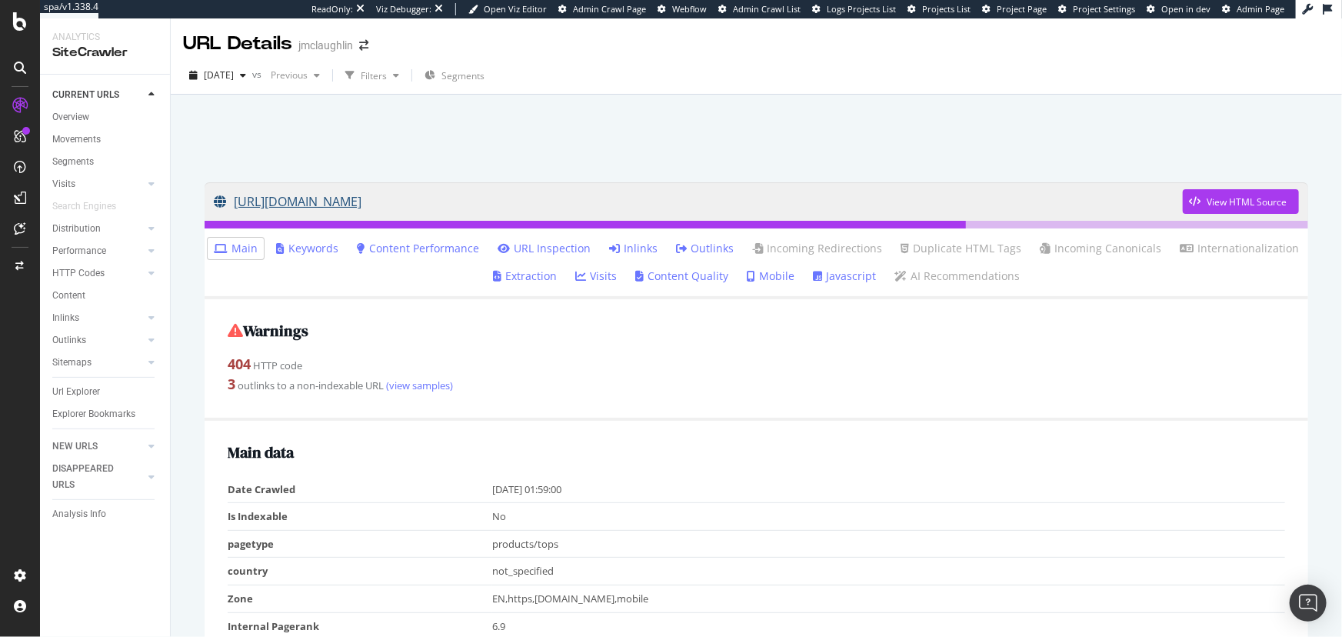
click at [681, 197] on link "[URL][DOMAIN_NAME]" at bounding box center [698, 201] width 969 height 38
